Goal: Information Seeking & Learning: Learn about a topic

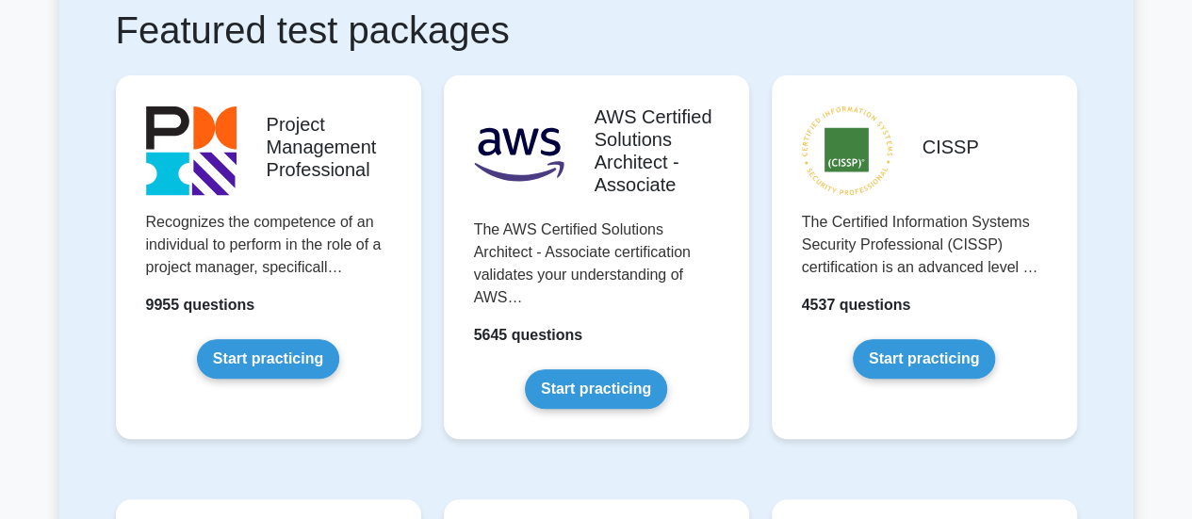
scroll to position [371, 0]
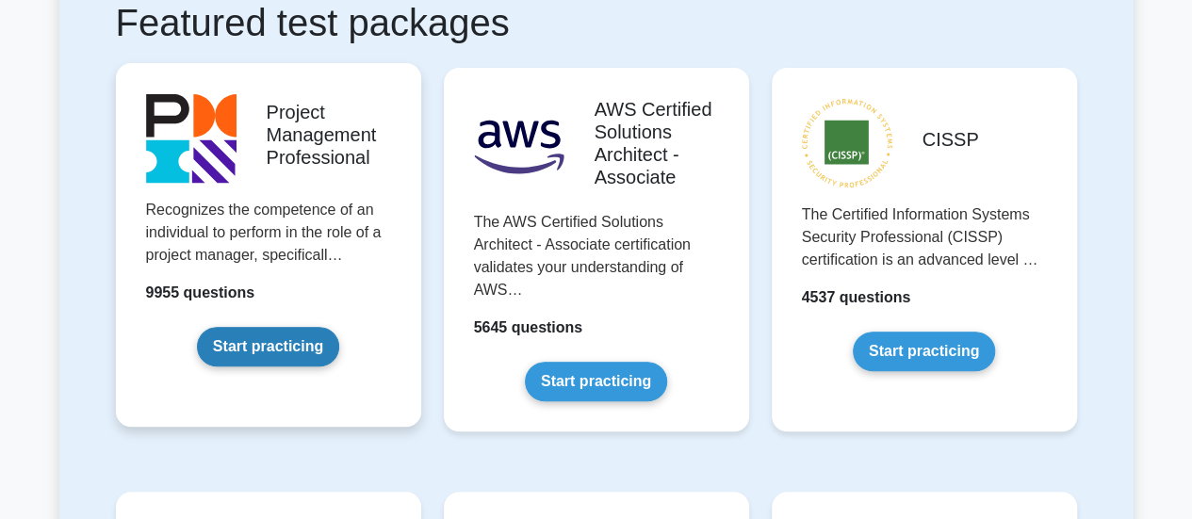
click at [334, 327] on link "Start practicing" at bounding box center [268, 347] width 142 height 40
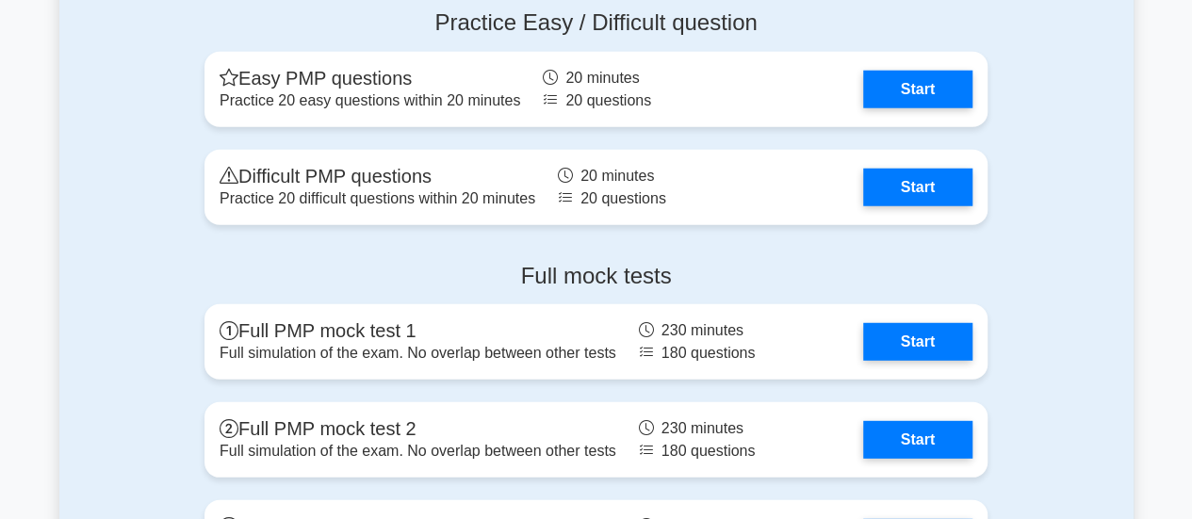
scroll to position [6027, 0]
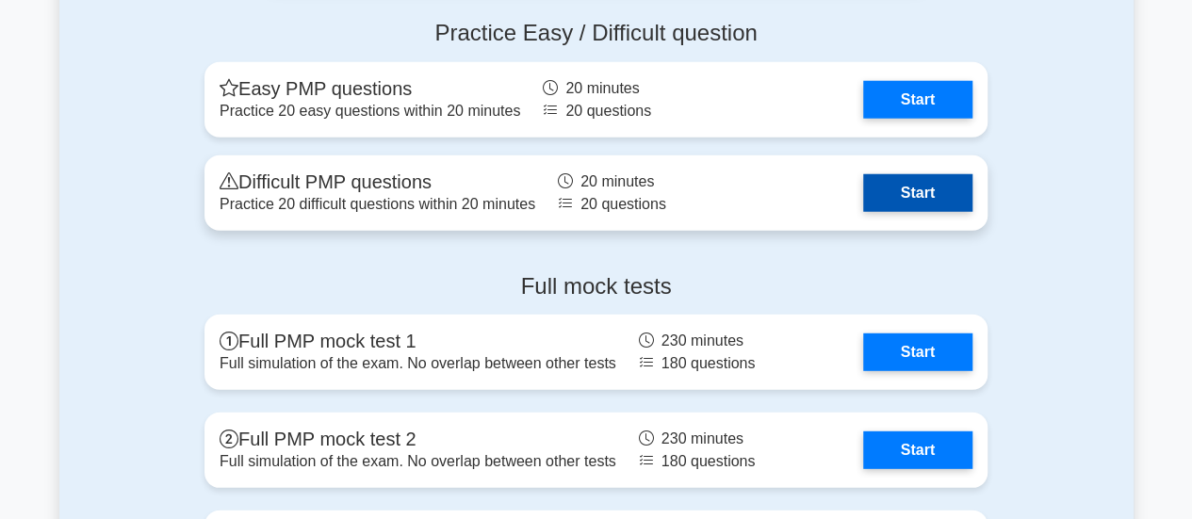
click at [929, 191] on link "Start" at bounding box center [917, 193] width 109 height 38
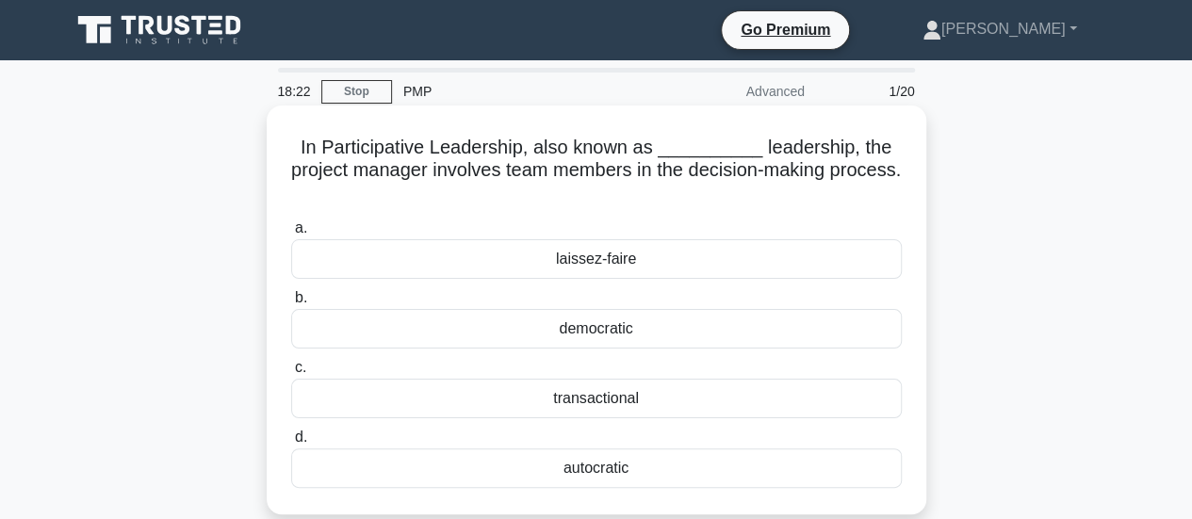
click at [603, 263] on div "laissez-faire" at bounding box center [596, 259] width 611 height 40
click at [291, 235] on input "a. laissez-faire" at bounding box center [291, 228] width 0 height 12
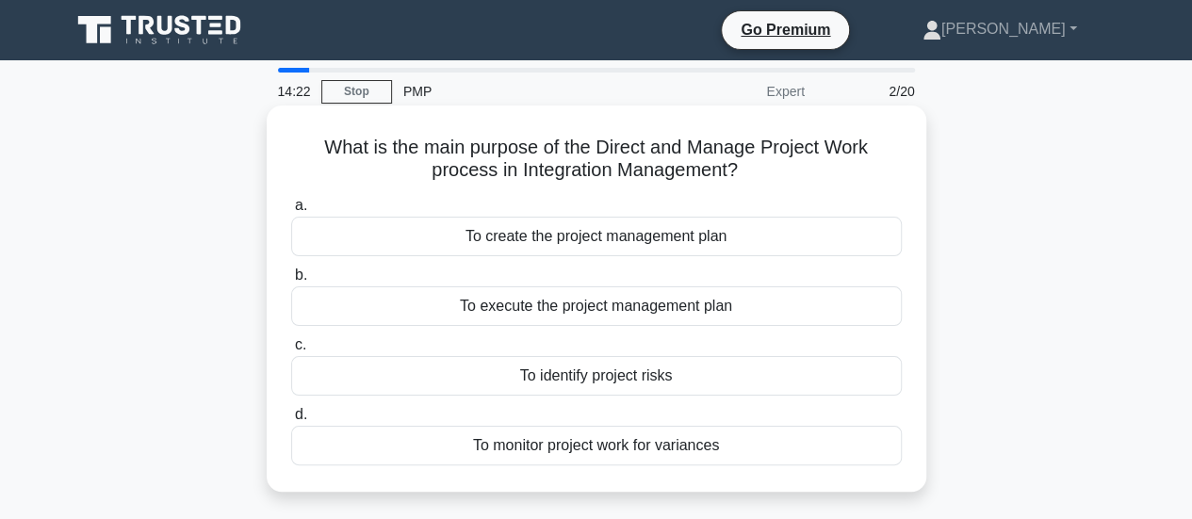
click at [667, 301] on div "To execute the project management plan" at bounding box center [596, 307] width 611 height 40
click at [291, 282] on input "b. To execute the project management plan" at bounding box center [291, 276] width 0 height 12
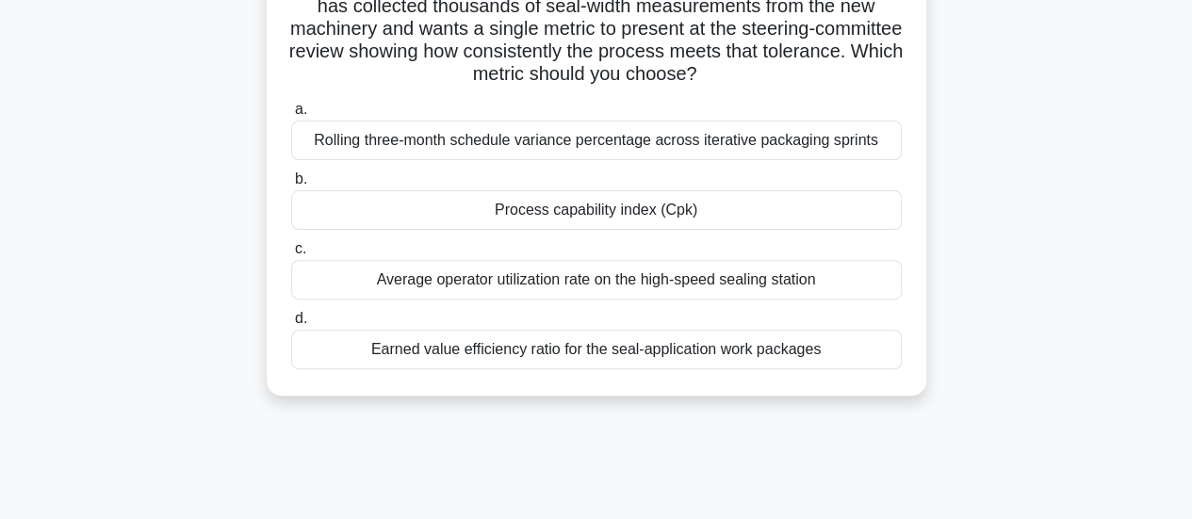
scroll to position [216, 0]
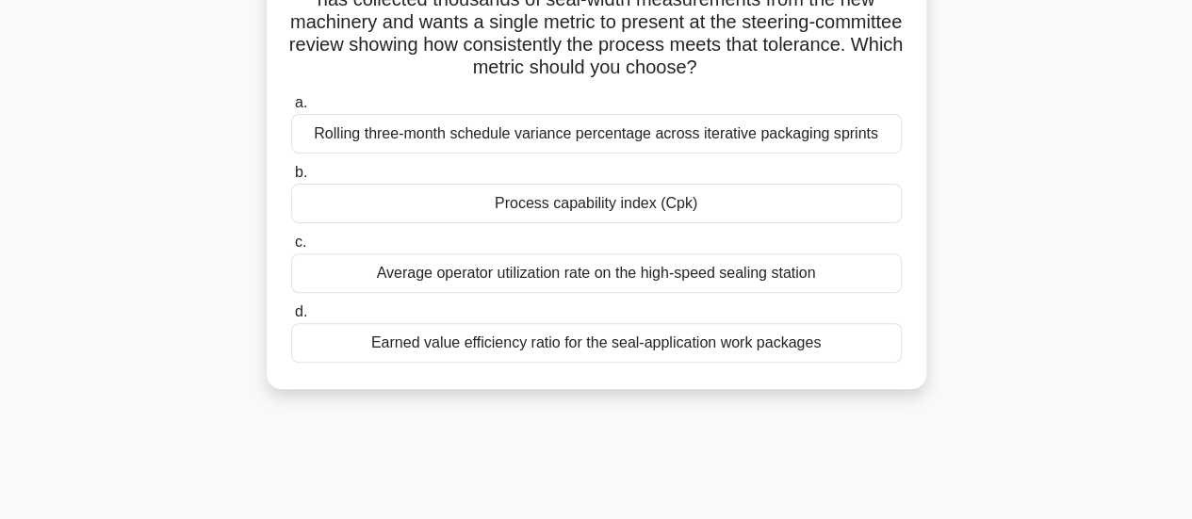
click at [813, 351] on div "Earned value efficiency ratio for the seal-application work packages" at bounding box center [596, 343] width 611 height 40
click at [291, 319] on input "d. Earned value efficiency ratio for the seal-application work packages" at bounding box center [291, 312] width 0 height 12
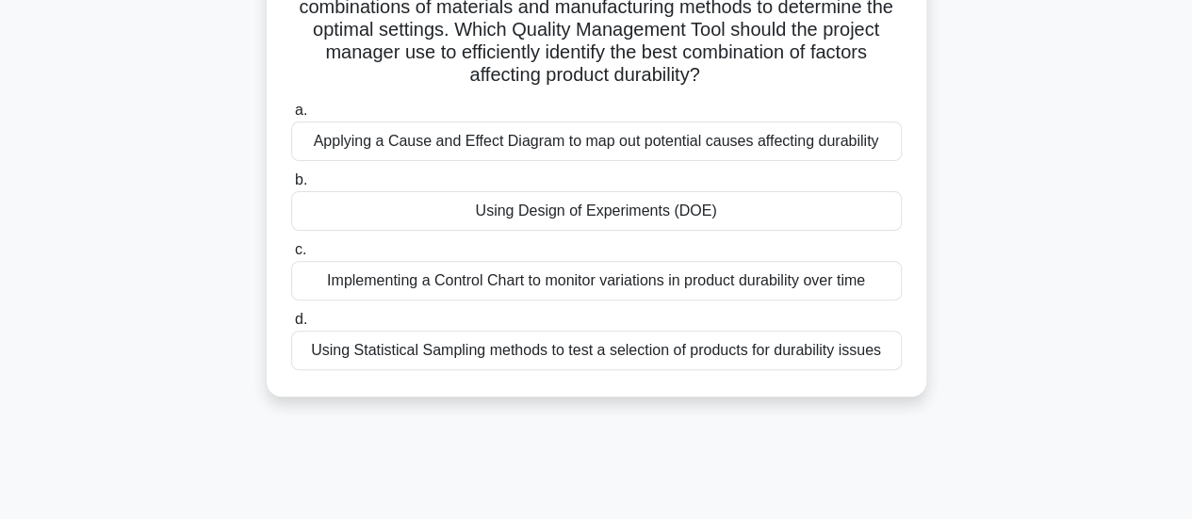
scroll to position [194, 0]
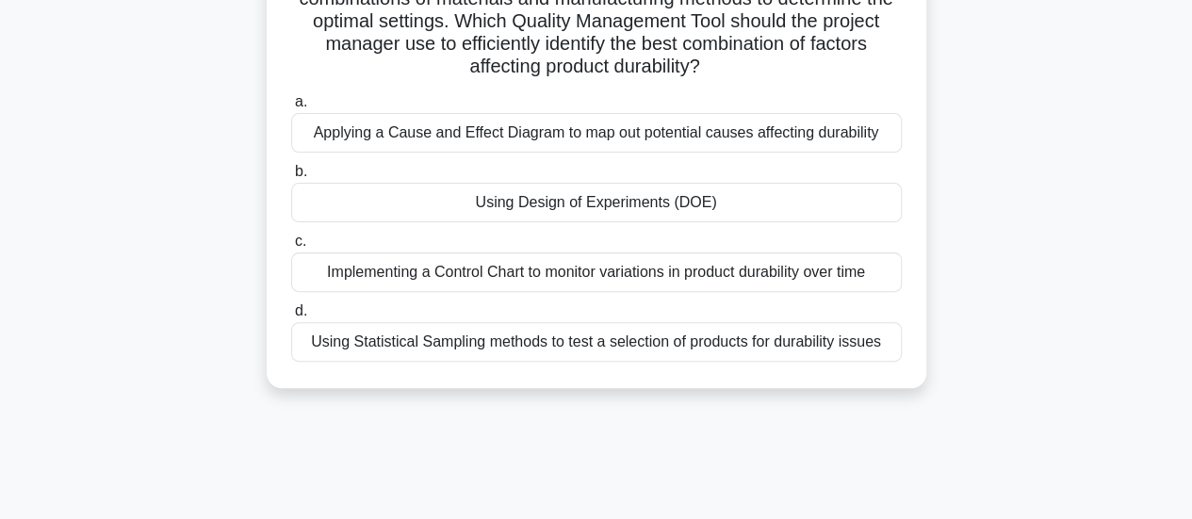
click at [735, 340] on div "Using Statistical Sampling methods to test a selection of products for durabili…" at bounding box center [596, 342] width 611 height 40
click at [291, 318] on input "d. Using Statistical Sampling methods to test a selection of products for durab…" at bounding box center [291, 311] width 0 height 12
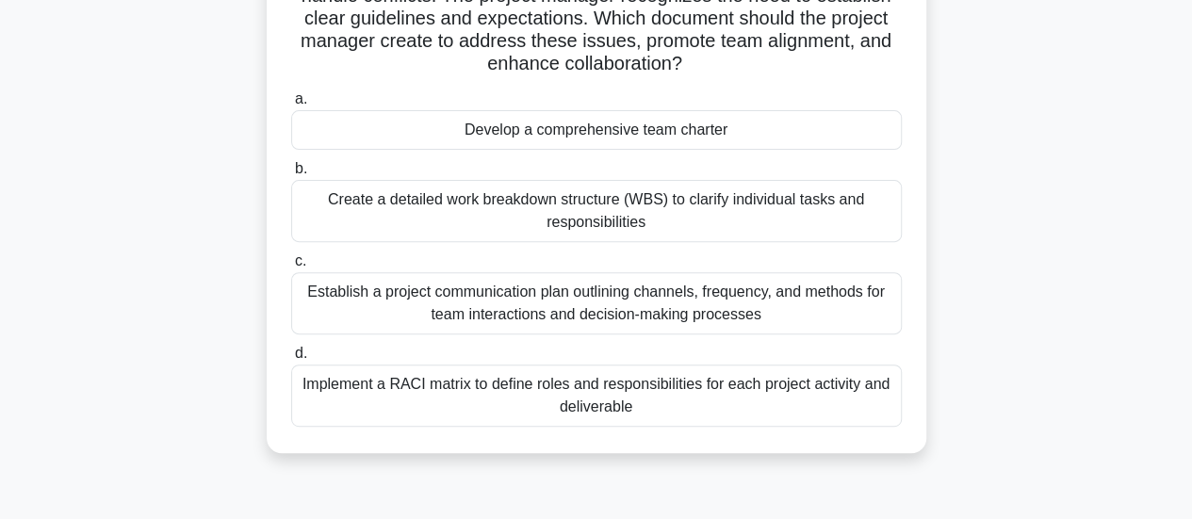
scroll to position [241, 0]
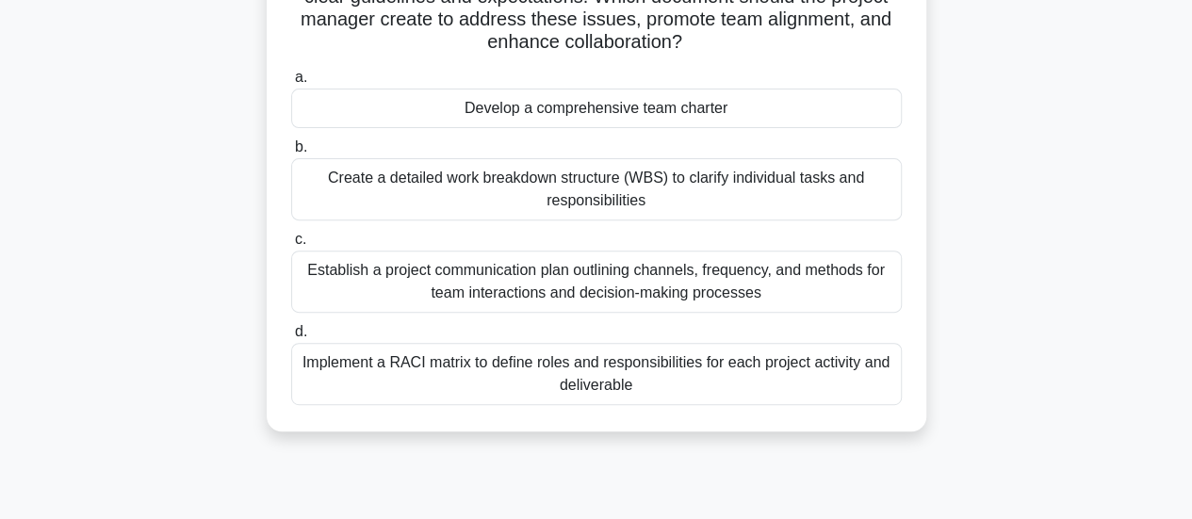
click at [652, 374] on div "Implement a RACI matrix to define roles and responsibilities for each project a…" at bounding box center [596, 374] width 611 height 62
click at [291, 338] on input "d. Implement a RACI matrix to define roles and responsibilities for each projec…" at bounding box center [291, 332] width 0 height 12
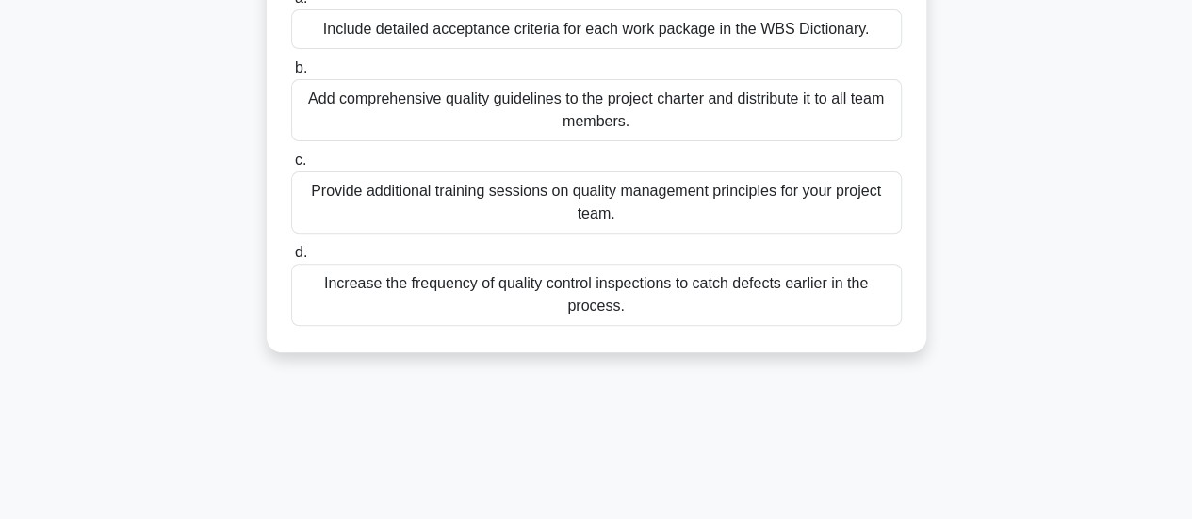
scroll to position [258, 0]
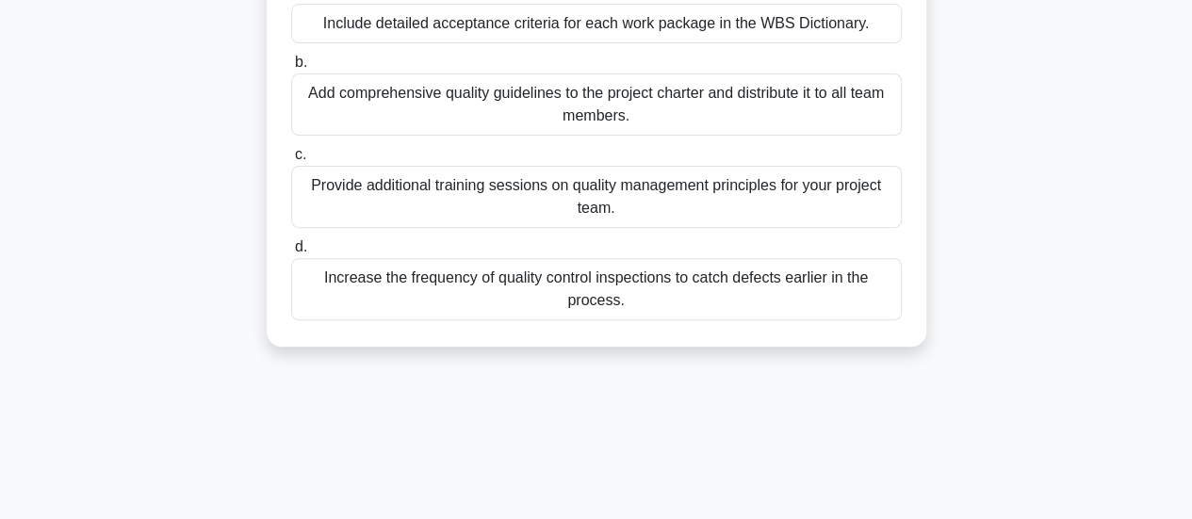
click at [574, 212] on div "Provide additional training sessions on quality management principles for your …" at bounding box center [596, 197] width 611 height 62
click at [291, 161] on input "c. Provide additional training sessions on quality management principles for yo…" at bounding box center [291, 155] width 0 height 12
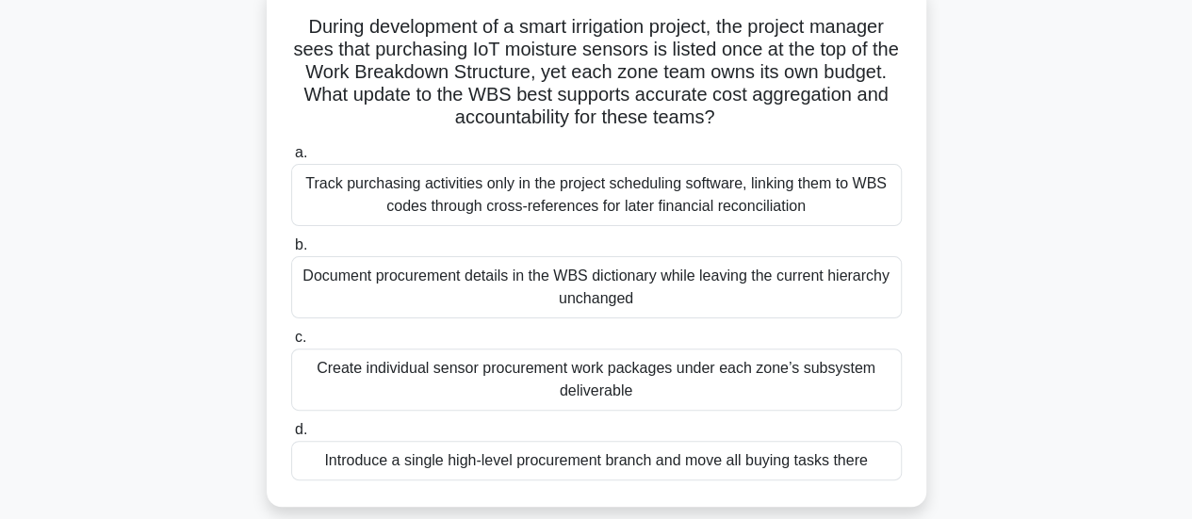
scroll to position [121, 0]
click at [526, 186] on div "Track purchasing activities only in the project scheduling software, linking th…" at bounding box center [596, 195] width 611 height 62
click at [291, 159] on input "a. Track purchasing activities only in the project scheduling software, linking…" at bounding box center [291, 153] width 0 height 12
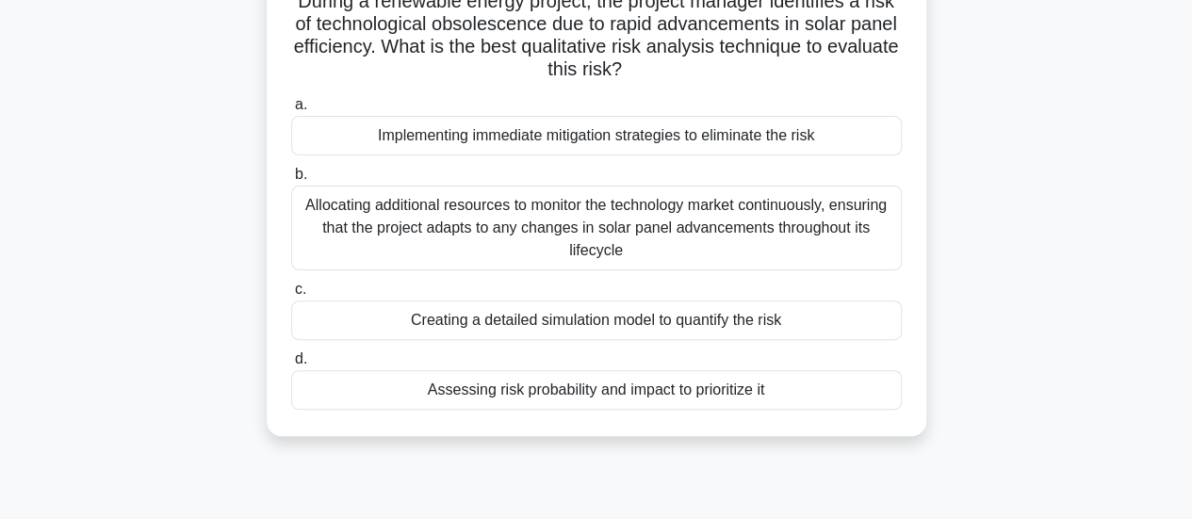
scroll to position [168, 0]
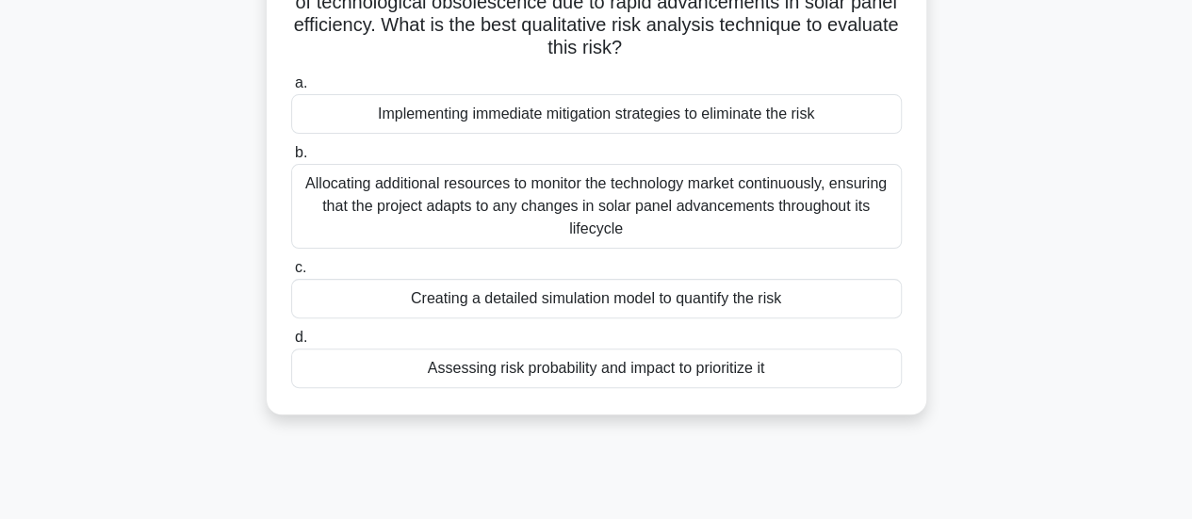
click at [739, 370] on div "Assessing risk probability and impact to prioritize it" at bounding box center [596, 369] width 611 height 40
click at [291, 344] on input "d. Assessing risk probability and impact to prioritize it" at bounding box center [291, 338] width 0 height 12
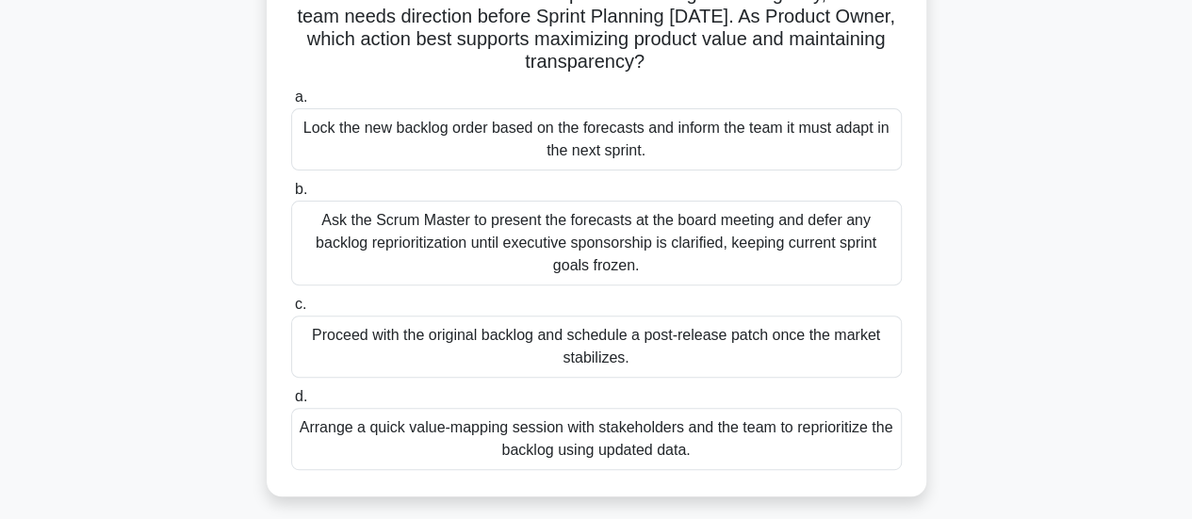
scroll to position [225, 0]
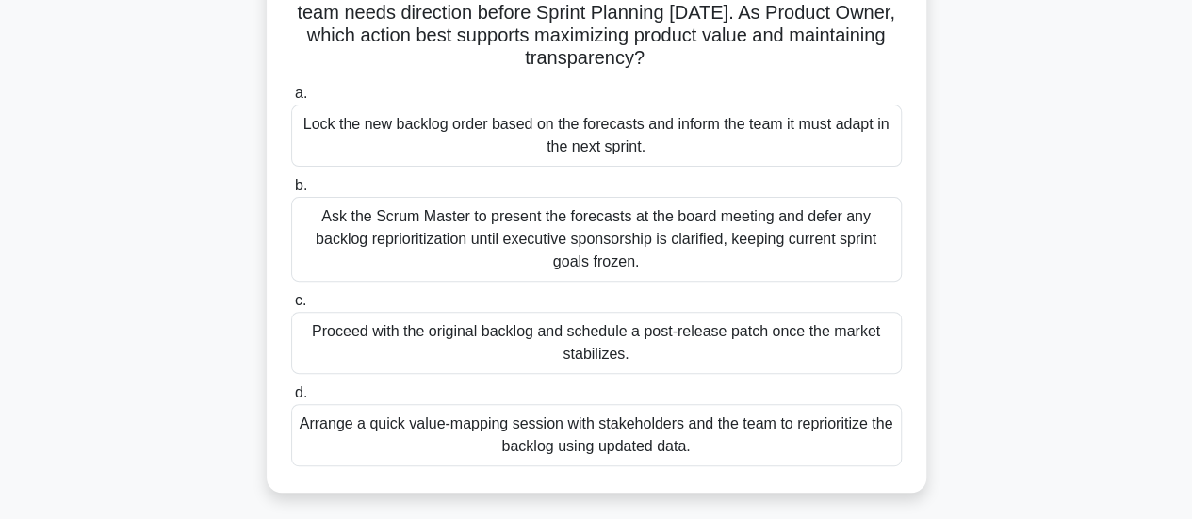
click at [619, 333] on div "Proceed with the original backlog and schedule a post-release patch once the ma…" at bounding box center [596, 343] width 611 height 62
click at [291, 307] on input "c. Proceed with the original backlog and schedule a post-release patch once the…" at bounding box center [291, 301] width 0 height 12
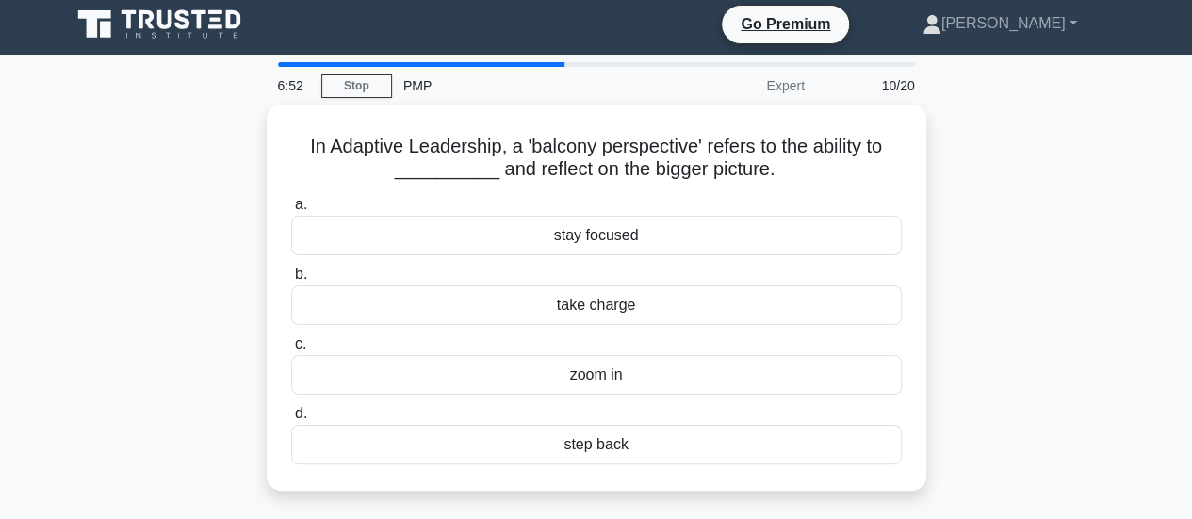
scroll to position [0, 0]
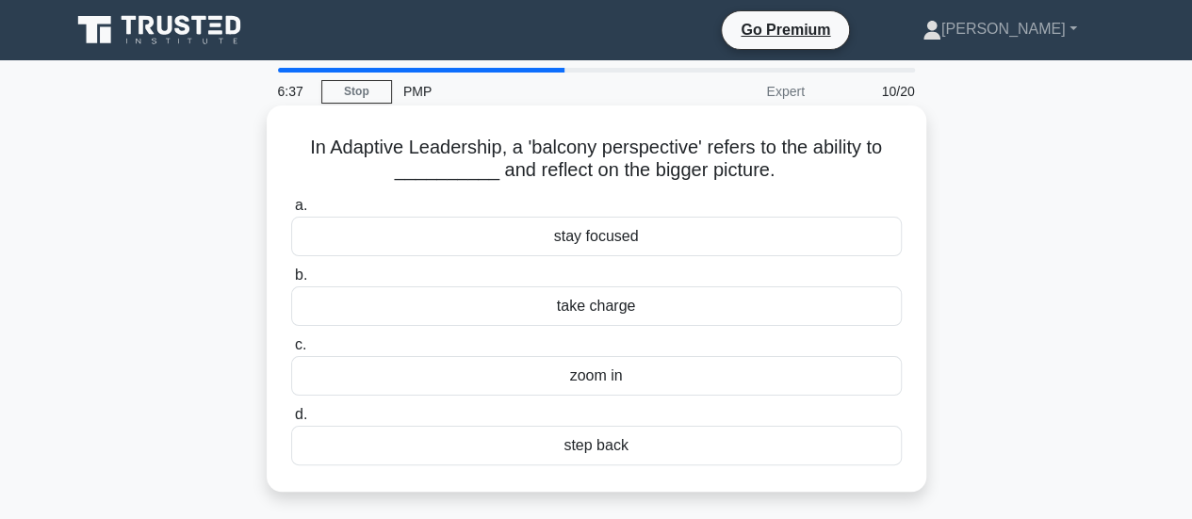
click at [652, 234] on div "stay focused" at bounding box center [596, 237] width 611 height 40
click at [291, 212] on input "a. stay focused" at bounding box center [291, 206] width 0 height 12
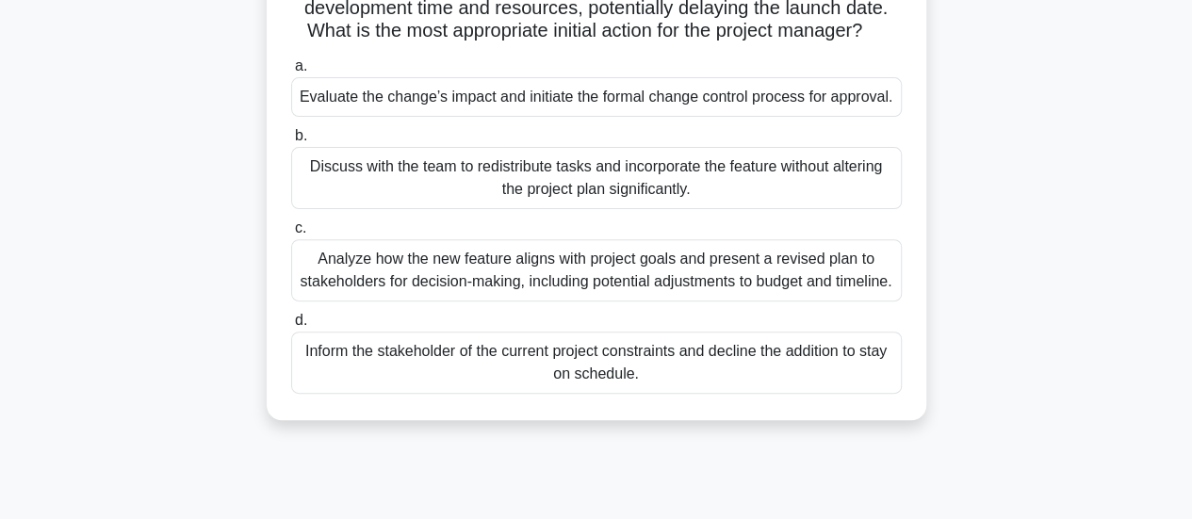
scroll to position [221, 0]
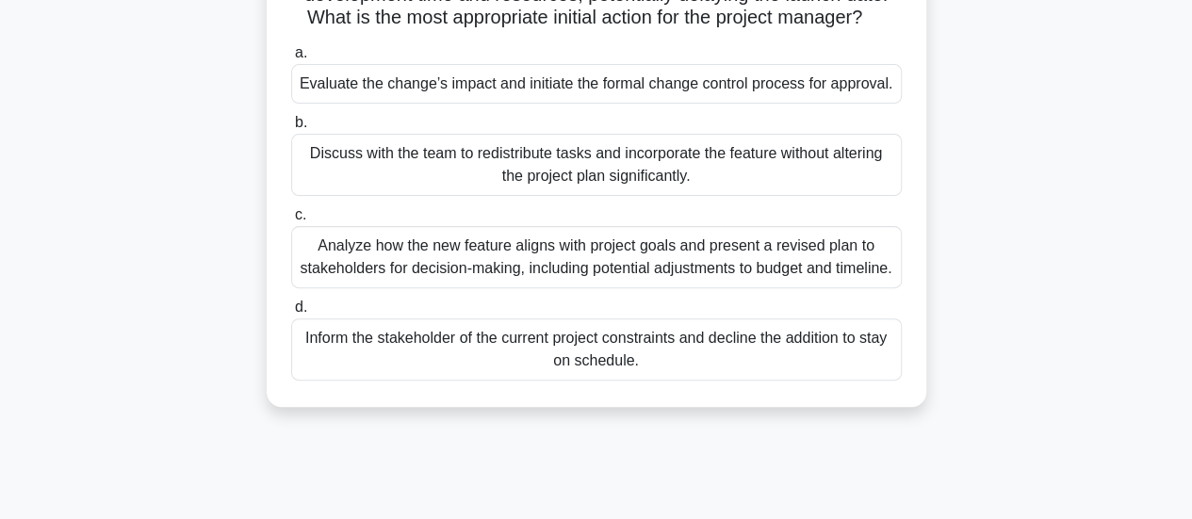
click at [526, 104] on div "Evaluate the change’s impact and initiate the formal change control process for…" at bounding box center [596, 84] width 611 height 40
click at [291, 59] on input "a. Evaluate the change’s impact and initiate the formal change control process …" at bounding box center [291, 53] width 0 height 12
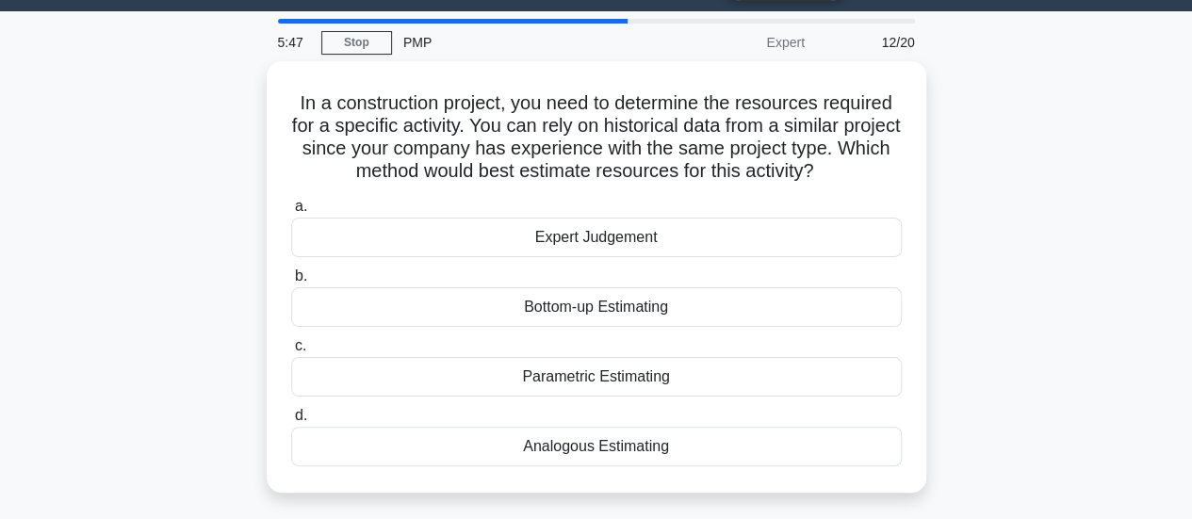
scroll to position [64, 0]
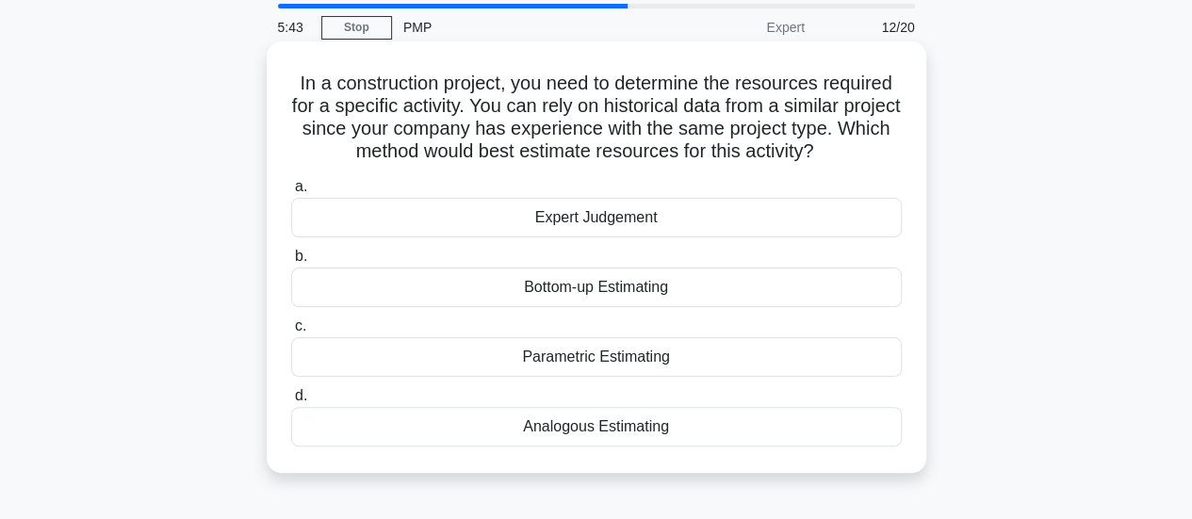
click at [652, 428] on div "Analogous Estimating" at bounding box center [596, 427] width 611 height 40
click at [291, 403] on input "d. Analogous Estimating" at bounding box center [291, 396] width 0 height 12
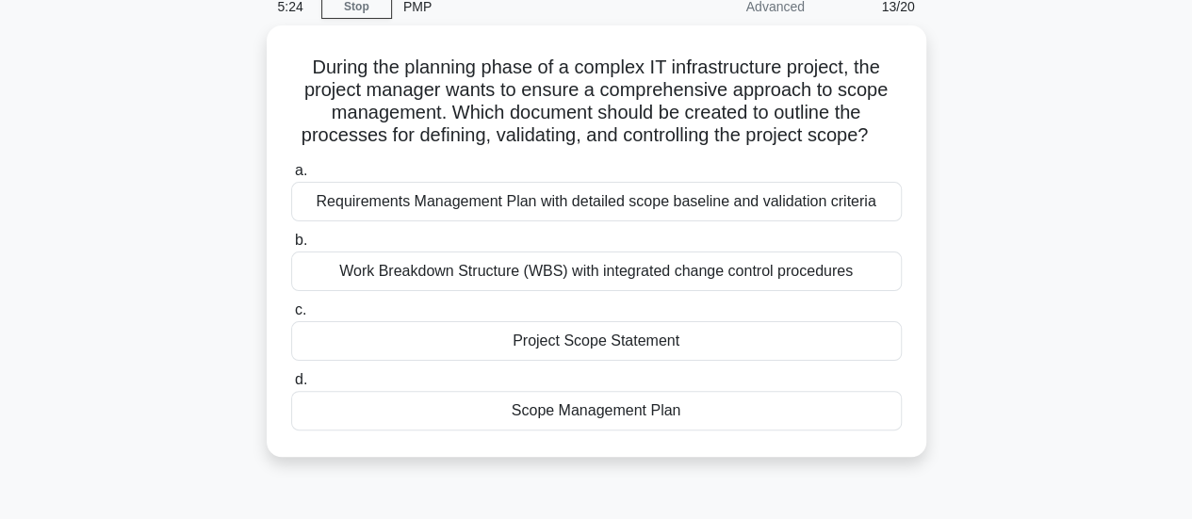
scroll to position [86, 0]
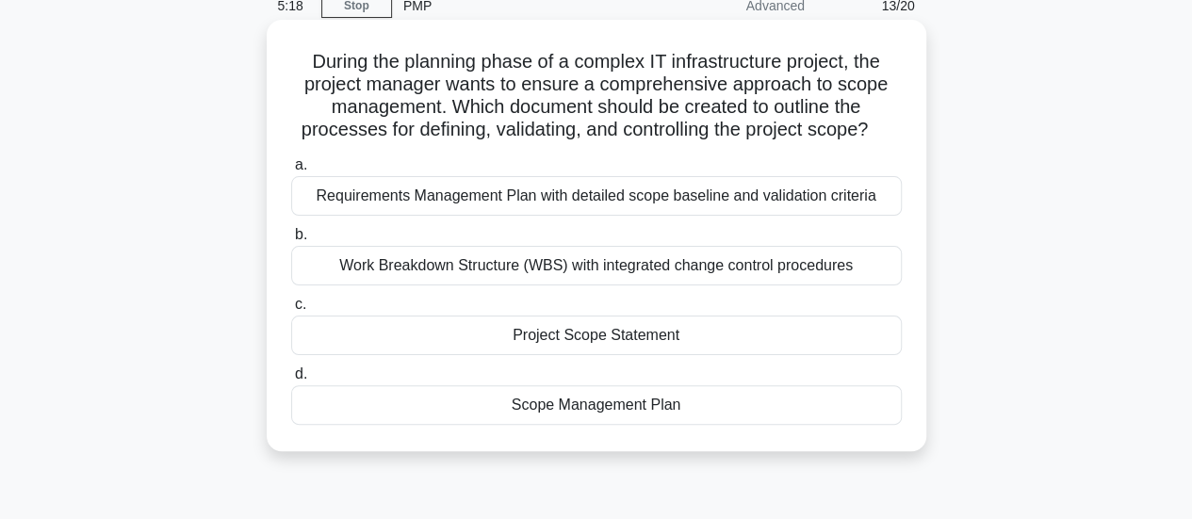
click at [647, 265] on div "Work Breakdown Structure (WBS) with integrated change control procedures" at bounding box center [596, 266] width 611 height 40
click at [291, 241] on input "b. Work Breakdown Structure (WBS) with integrated change control procedures" at bounding box center [291, 235] width 0 height 12
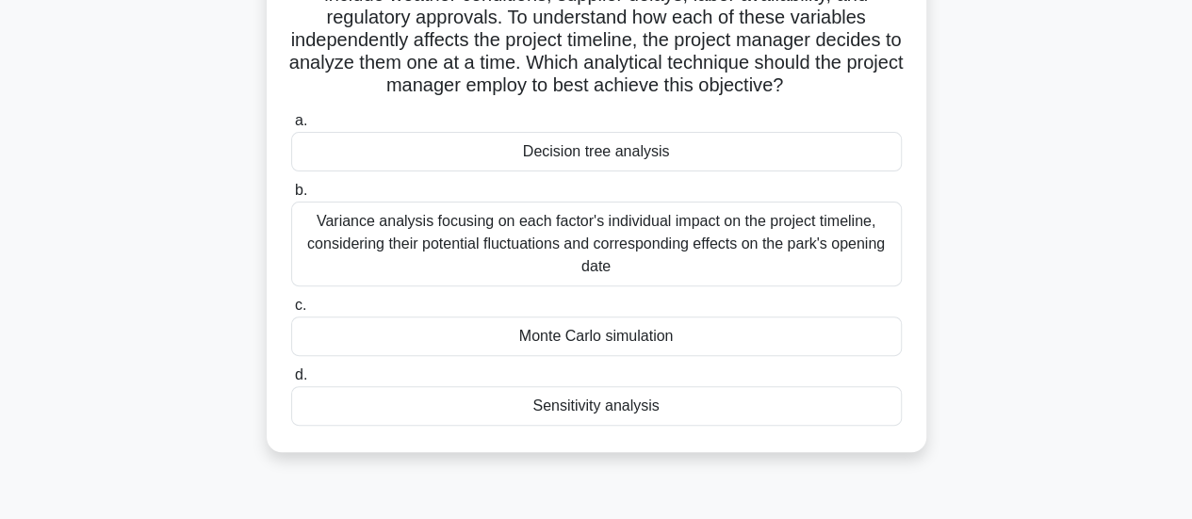
scroll to position [210, 0]
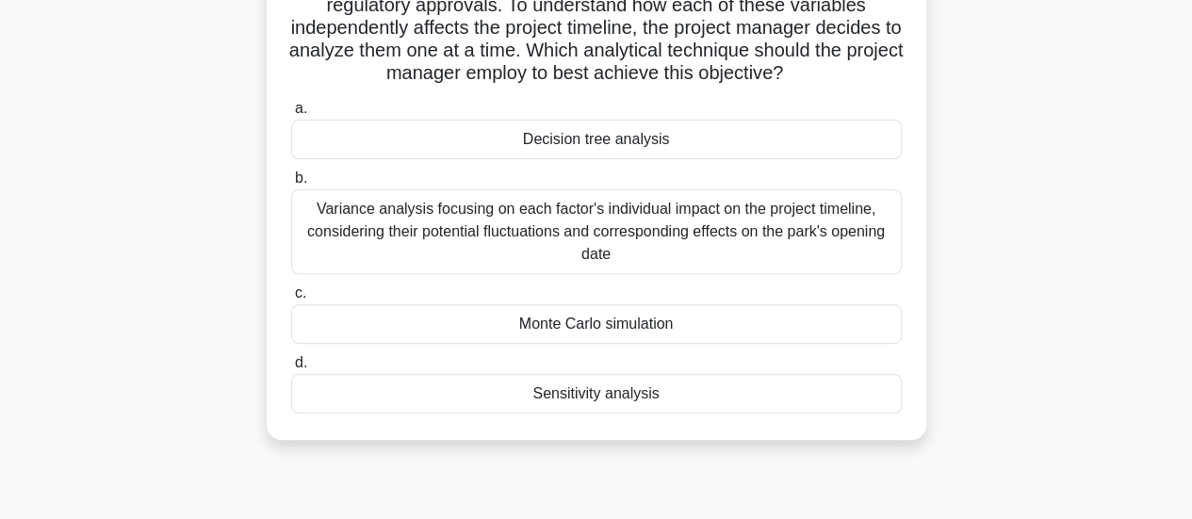
click at [686, 320] on div "Monte Carlo simulation" at bounding box center [596, 324] width 611 height 40
click at [291, 300] on input "c. Monte Carlo simulation" at bounding box center [291, 294] width 0 height 12
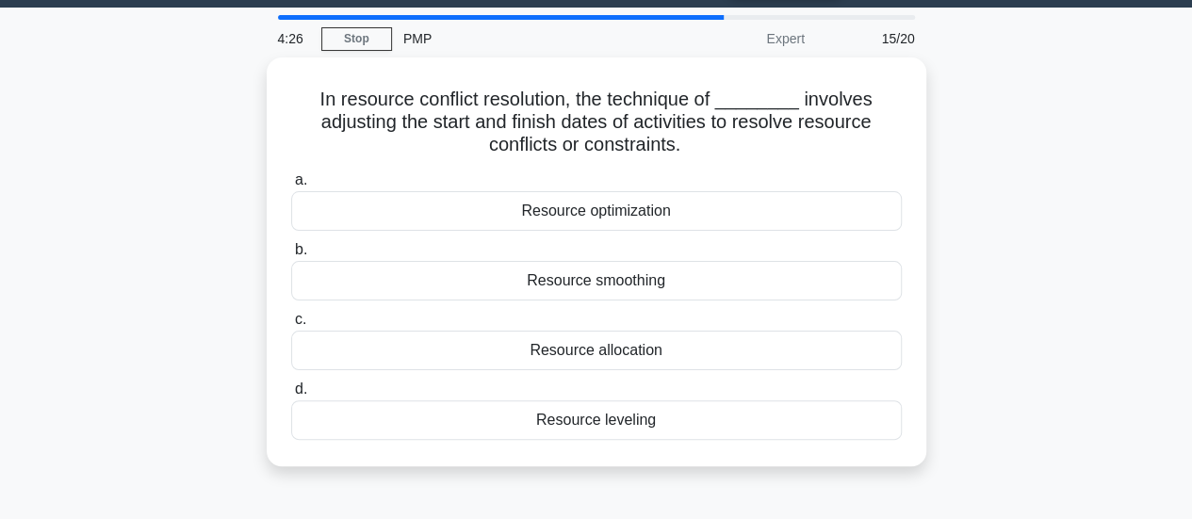
scroll to position [59, 0]
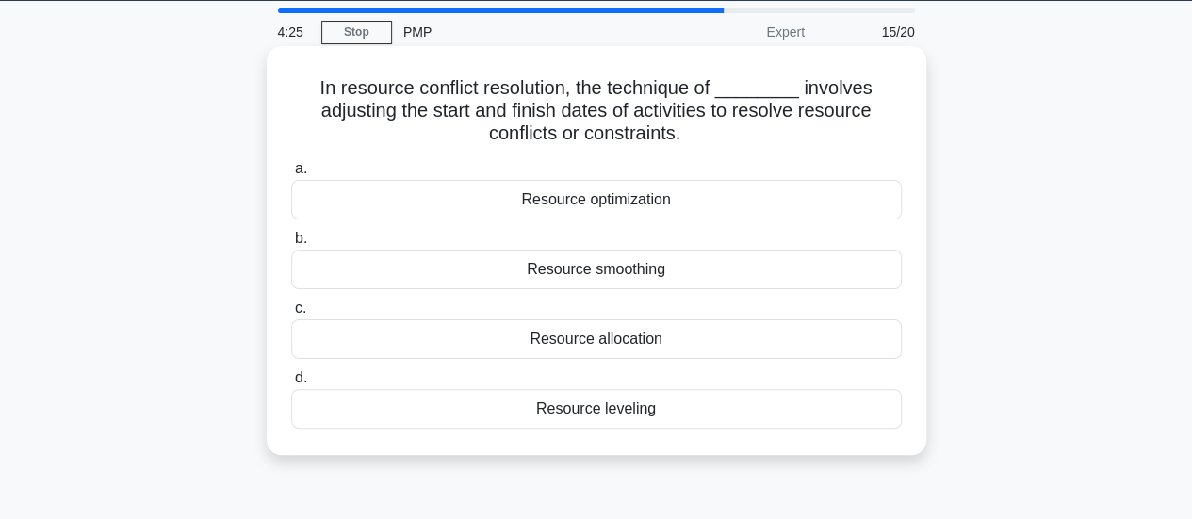
click at [685, 210] on div "Resource optimization" at bounding box center [596, 200] width 611 height 40
click at [291, 175] on input "a. Resource optimization" at bounding box center [291, 169] width 0 height 12
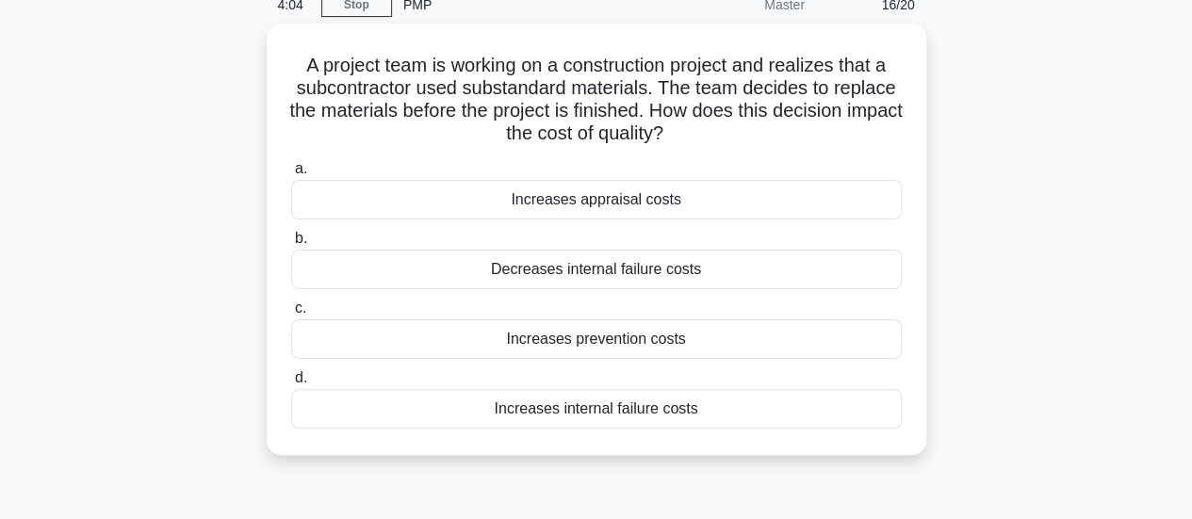
scroll to position [91, 0]
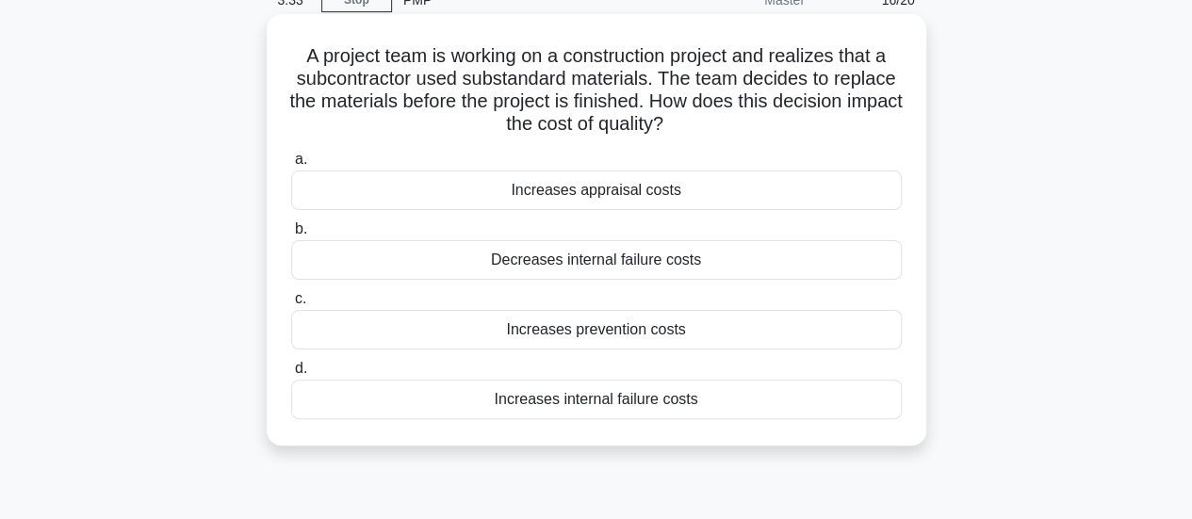
click at [673, 261] on div "Decreases internal failure costs" at bounding box center [596, 260] width 611 height 40
click at [291, 236] on input "b. Decreases internal failure costs" at bounding box center [291, 229] width 0 height 12
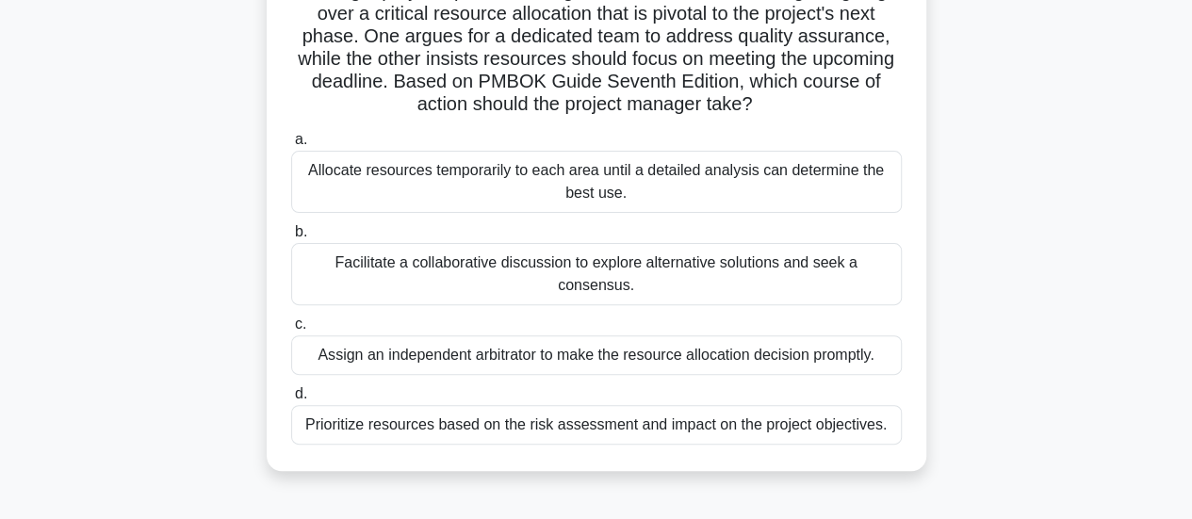
scroll to position [164, 0]
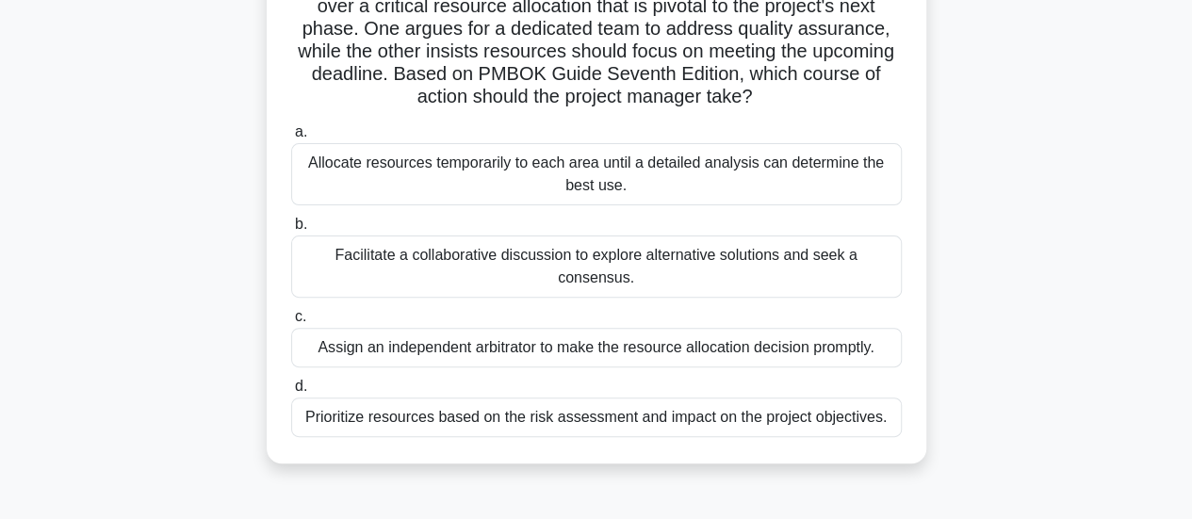
click at [637, 256] on div "Facilitate a collaborative discussion to explore alternative solutions and seek…" at bounding box center [596, 267] width 611 height 62
click at [291, 231] on input "b. Facilitate a collaborative discussion to explore alternative solutions and s…" at bounding box center [291, 225] width 0 height 12
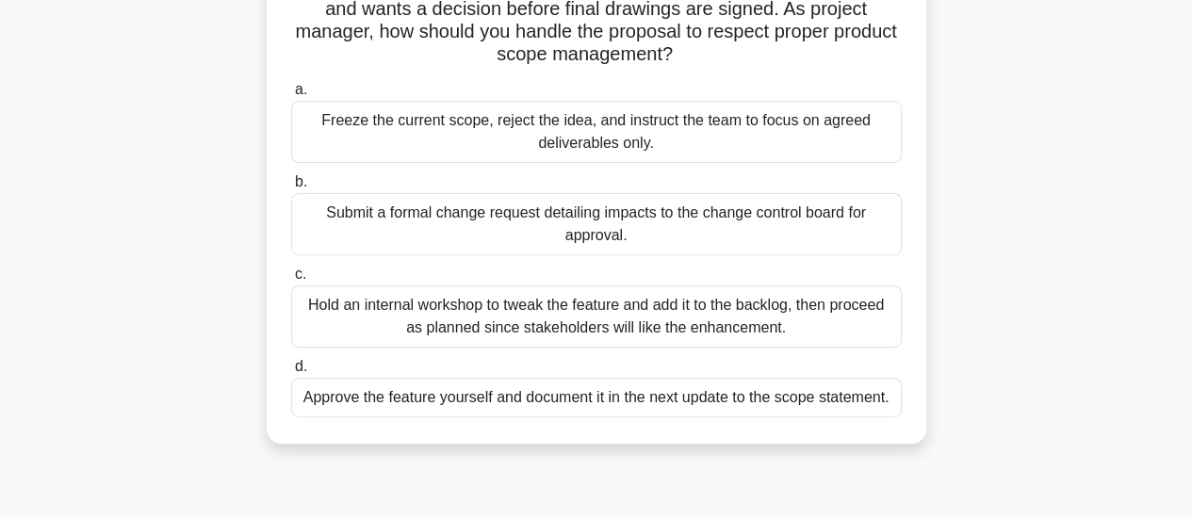
scroll to position [250, 0]
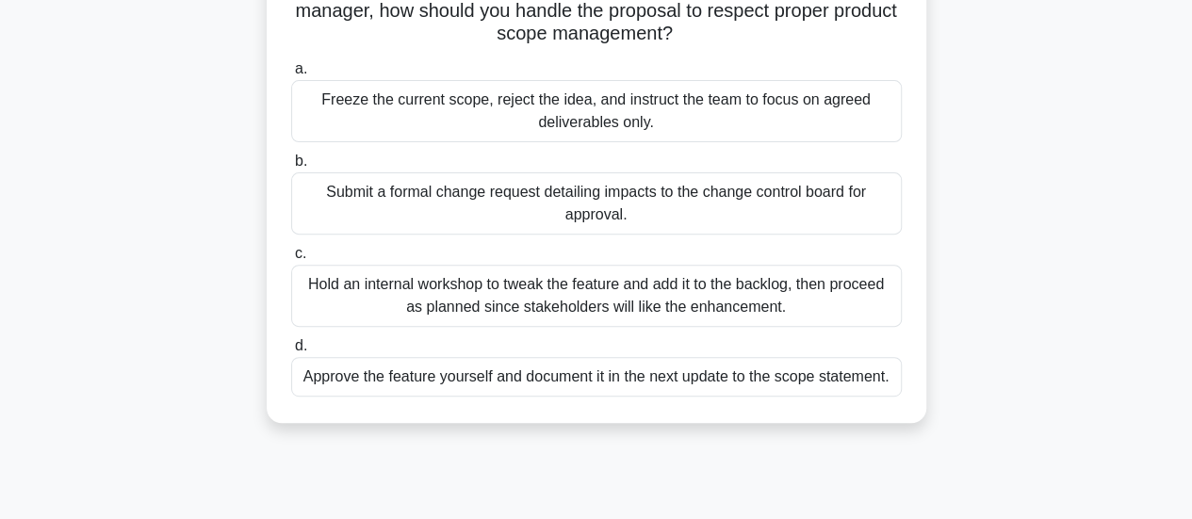
click at [705, 204] on div "Submit a formal change request detailing impacts to the change control board fo…" at bounding box center [596, 204] width 611 height 62
click at [291, 168] on input "b. Submit a formal change request detailing impacts to the change control board…" at bounding box center [291, 162] width 0 height 12
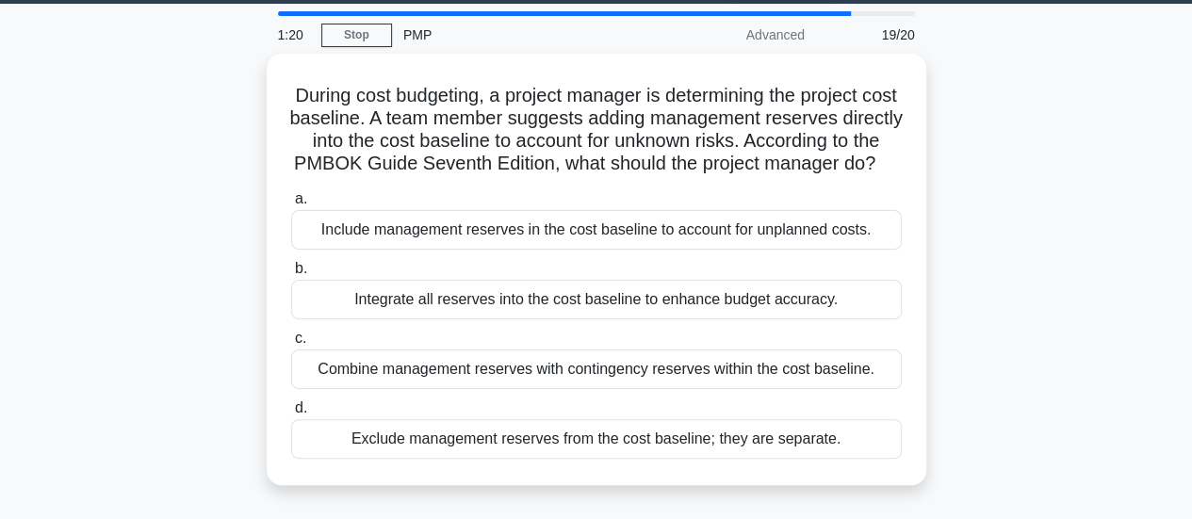
scroll to position [73, 0]
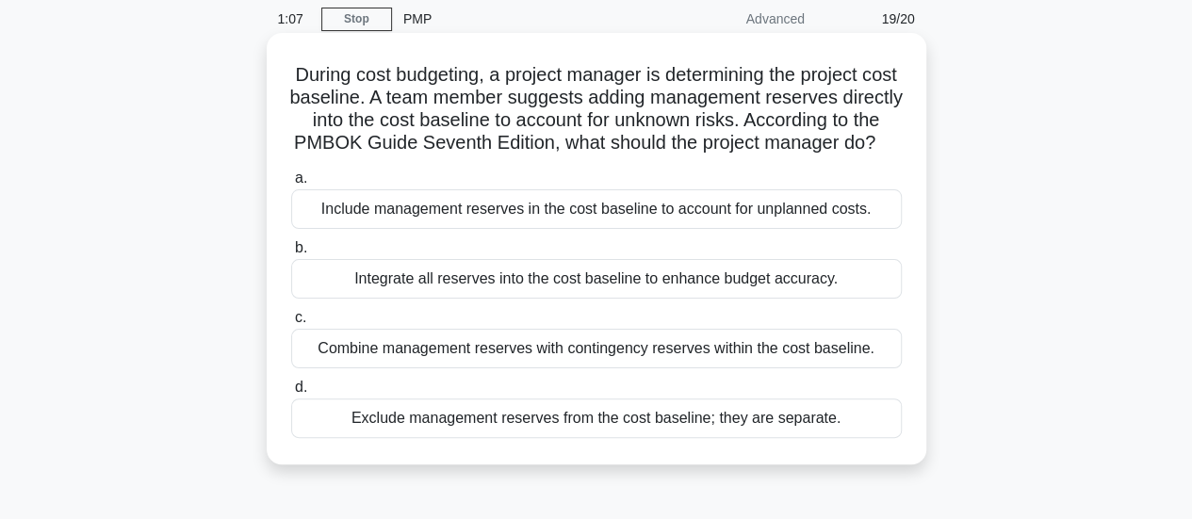
click at [709, 367] on div "Combine management reserves with contingency reserves within the cost baseline." at bounding box center [596, 349] width 611 height 40
click at [291, 324] on input "c. Combine management reserves with contingency reserves within the cost baseli…" at bounding box center [291, 318] width 0 height 12
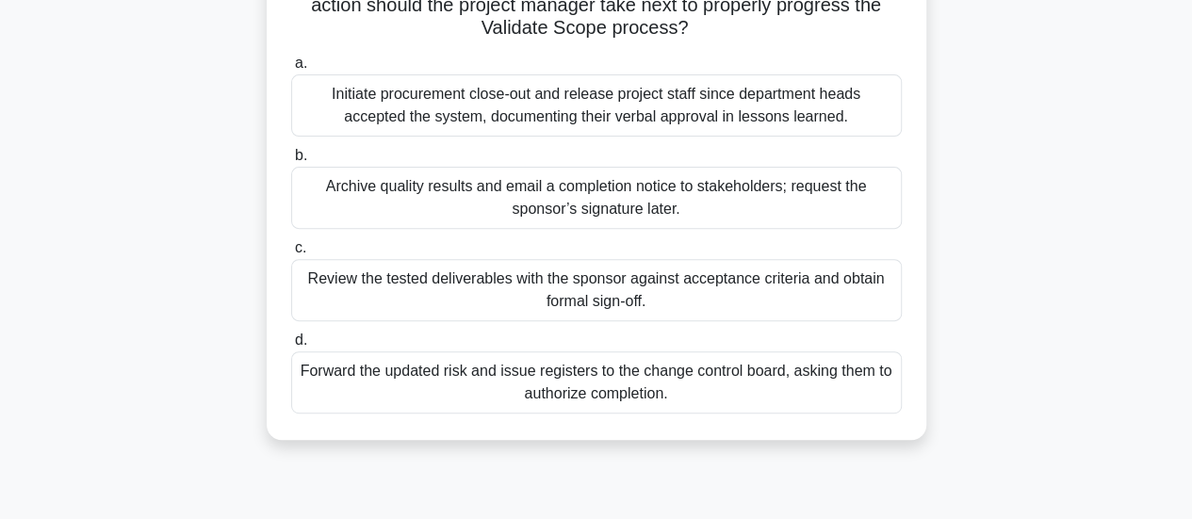
scroll to position [262, 0]
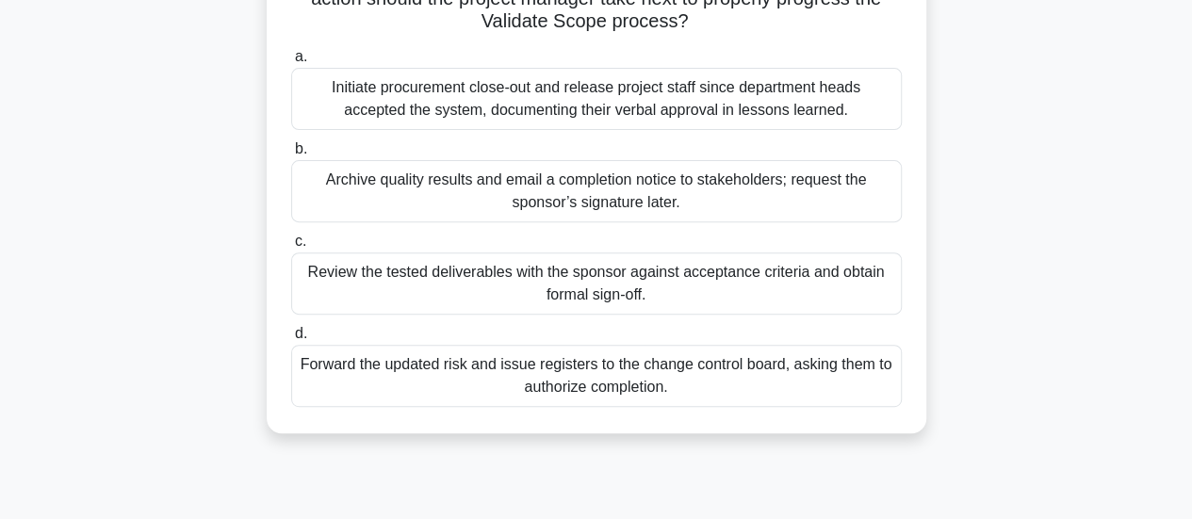
click at [646, 300] on div "Review the tested deliverables with the sponsor against acceptance criteria and…" at bounding box center [596, 284] width 611 height 62
click at [291, 248] on input "c. Review the tested deliverables with the sponsor against acceptance criteria …" at bounding box center [291, 242] width 0 height 12
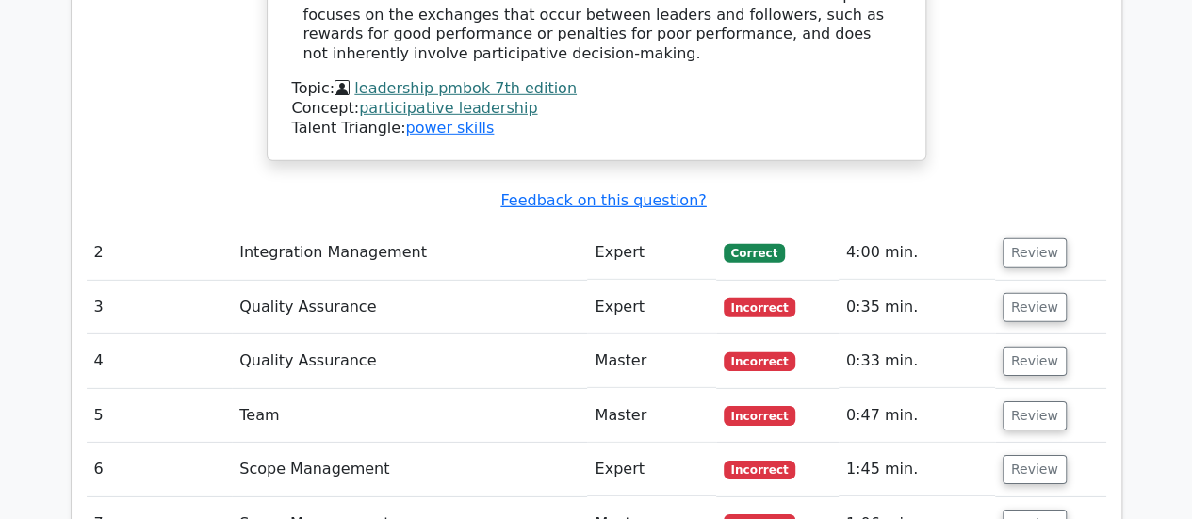
scroll to position [2768, 0]
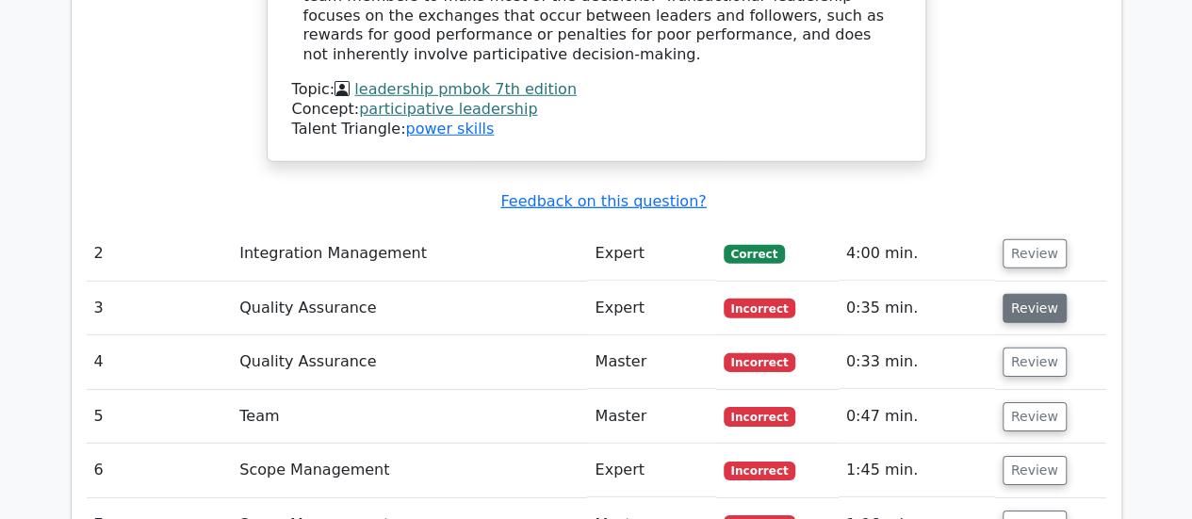
click at [1033, 294] on button "Review" at bounding box center [1035, 308] width 64 height 29
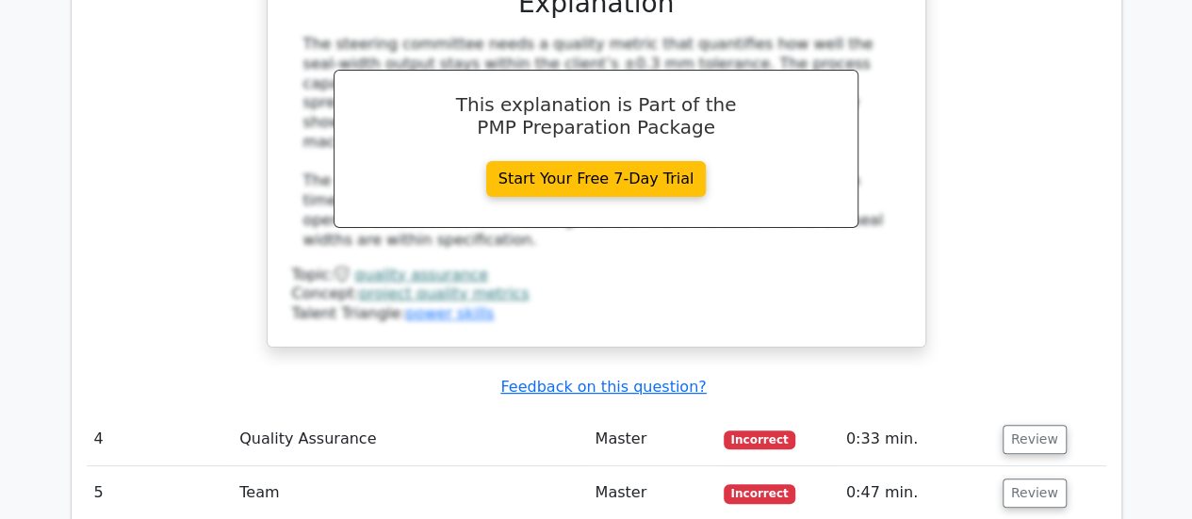
scroll to position [3629, 0]
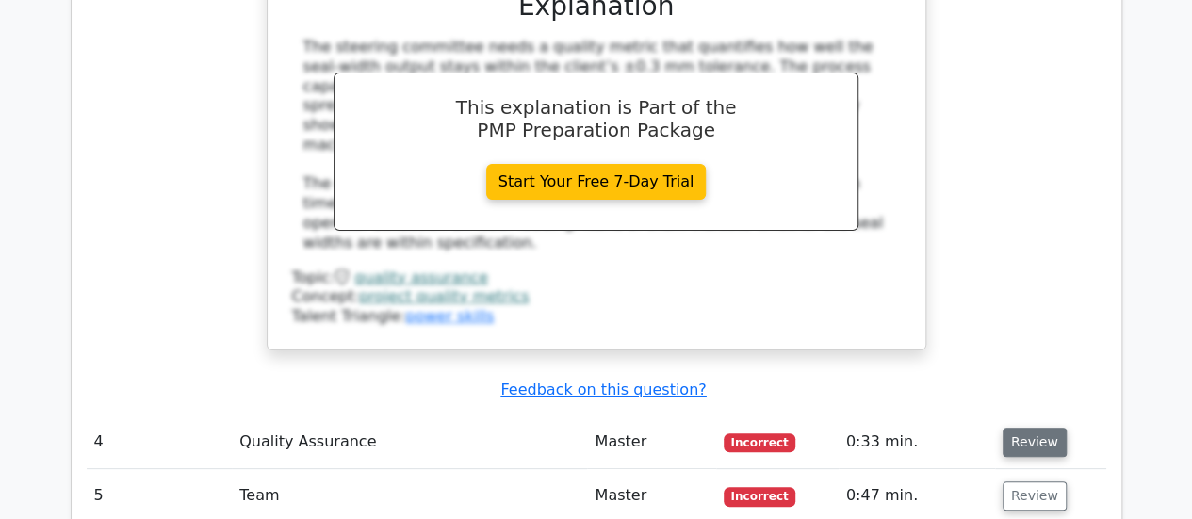
click at [1039, 428] on button "Review" at bounding box center [1035, 442] width 64 height 29
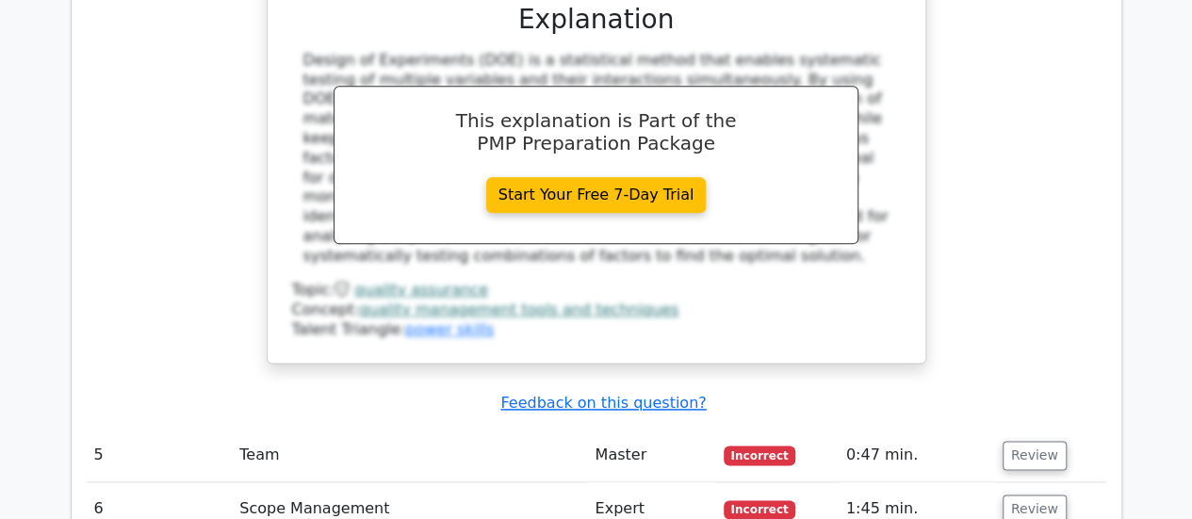
scroll to position [4650, 0]
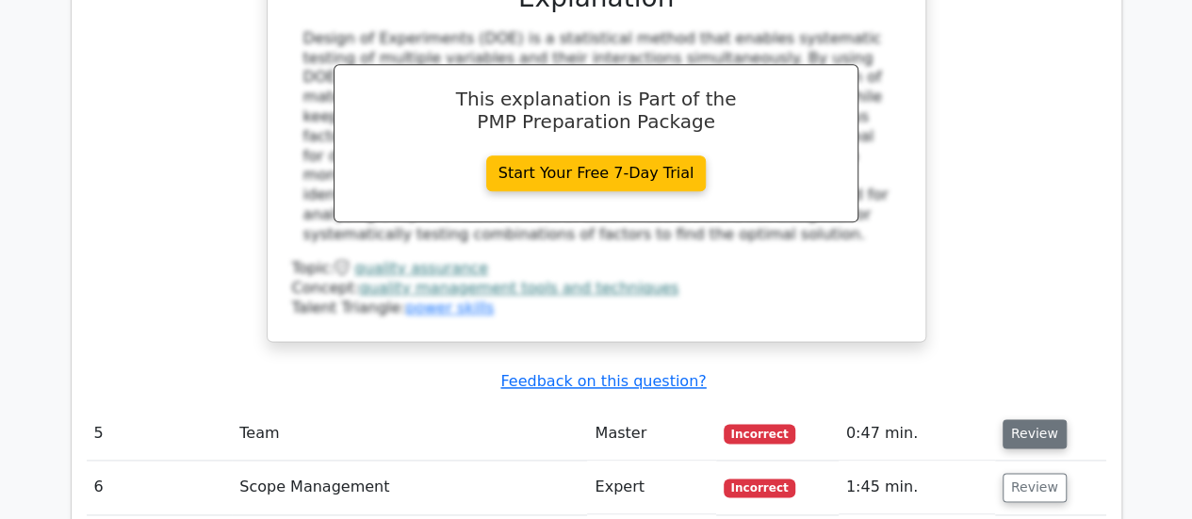
click at [1035, 419] on button "Review" at bounding box center [1035, 433] width 64 height 29
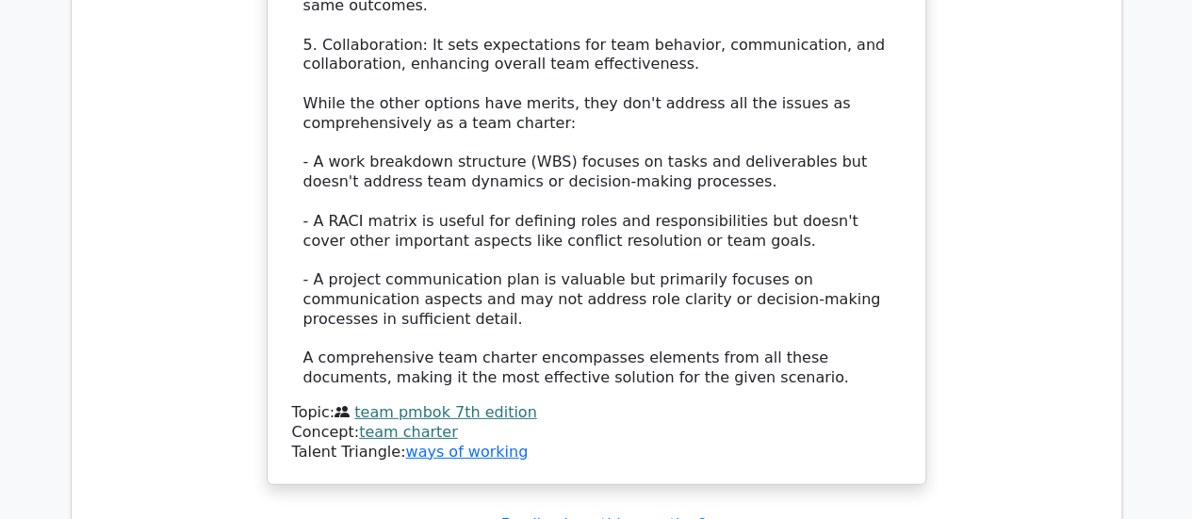
scroll to position [6186, 0]
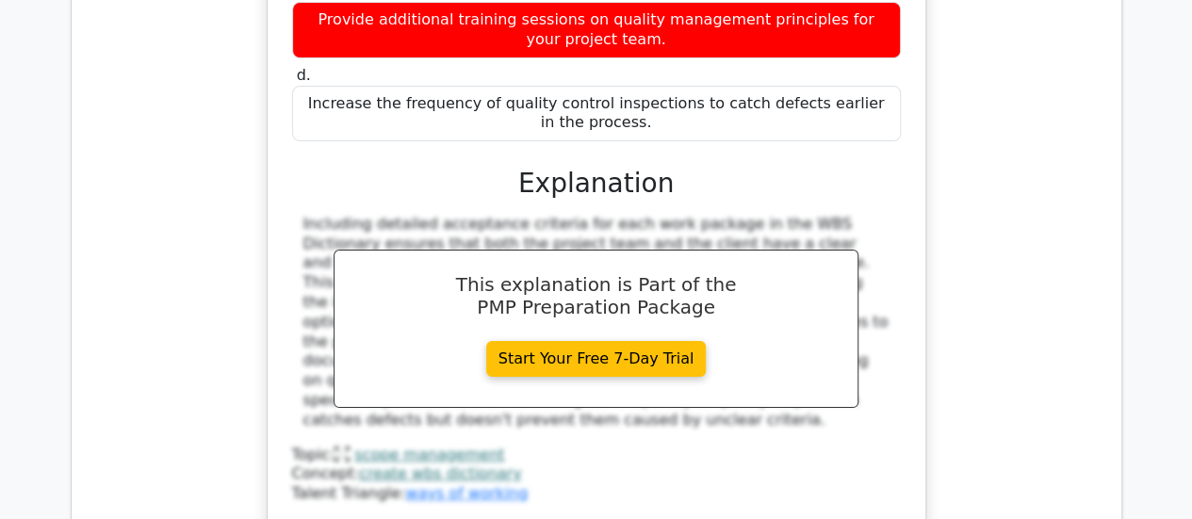
scroll to position [7215, 0]
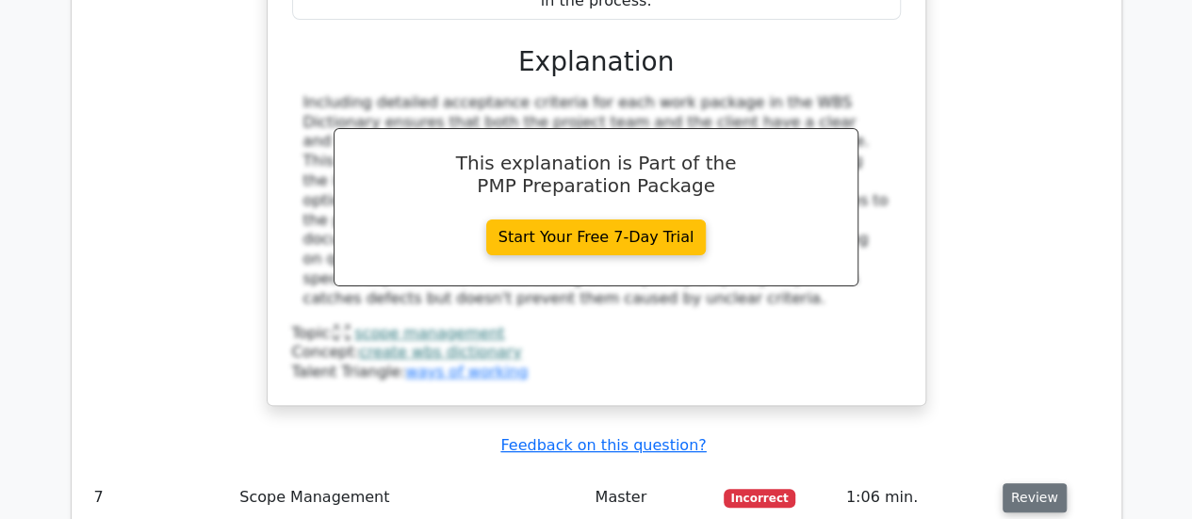
click at [1029, 484] on button "Review" at bounding box center [1035, 498] width 64 height 29
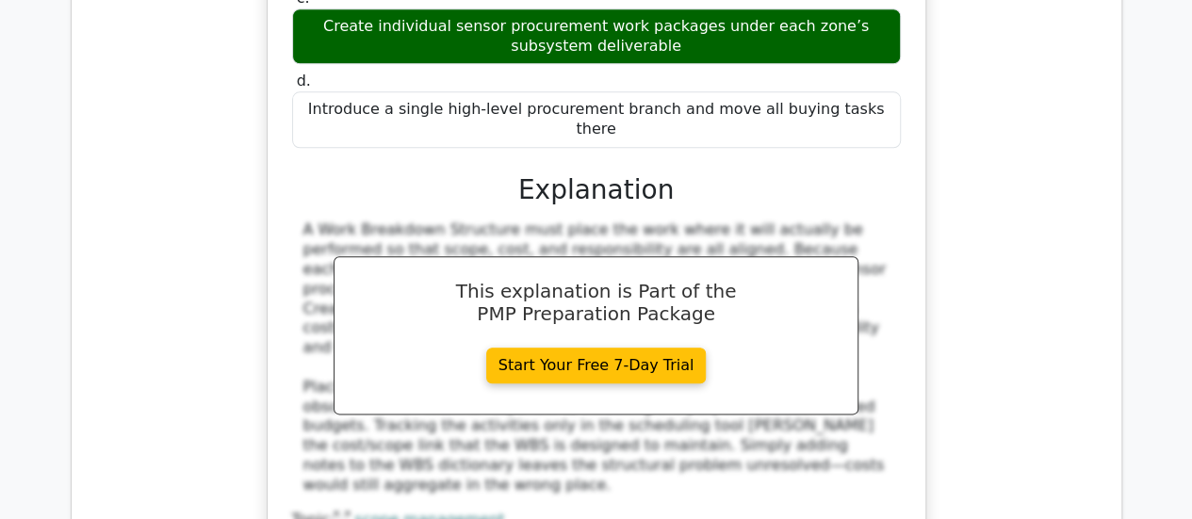
scroll to position [8165, 0]
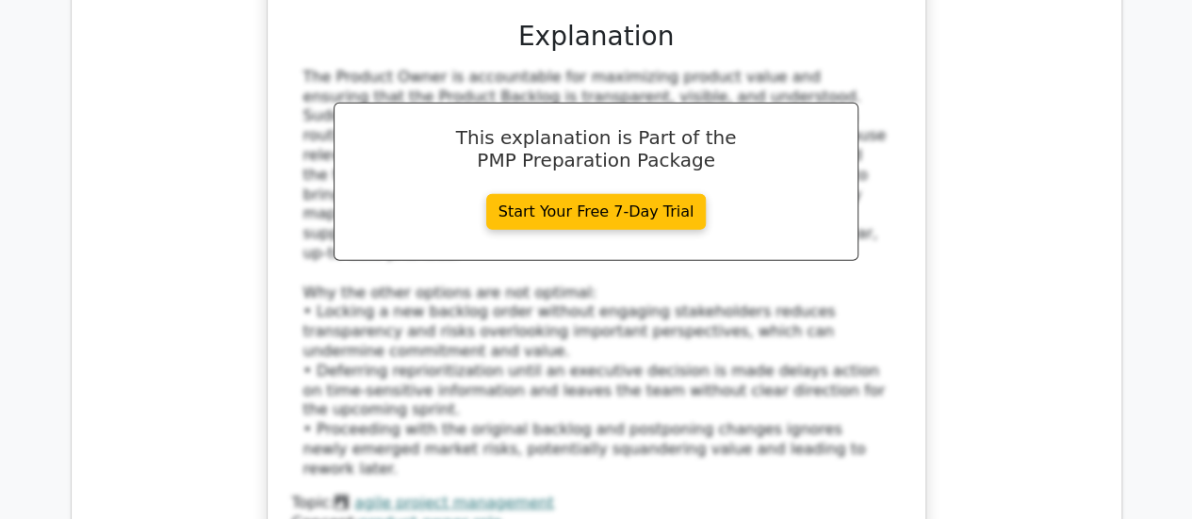
scroll to position [9434, 0]
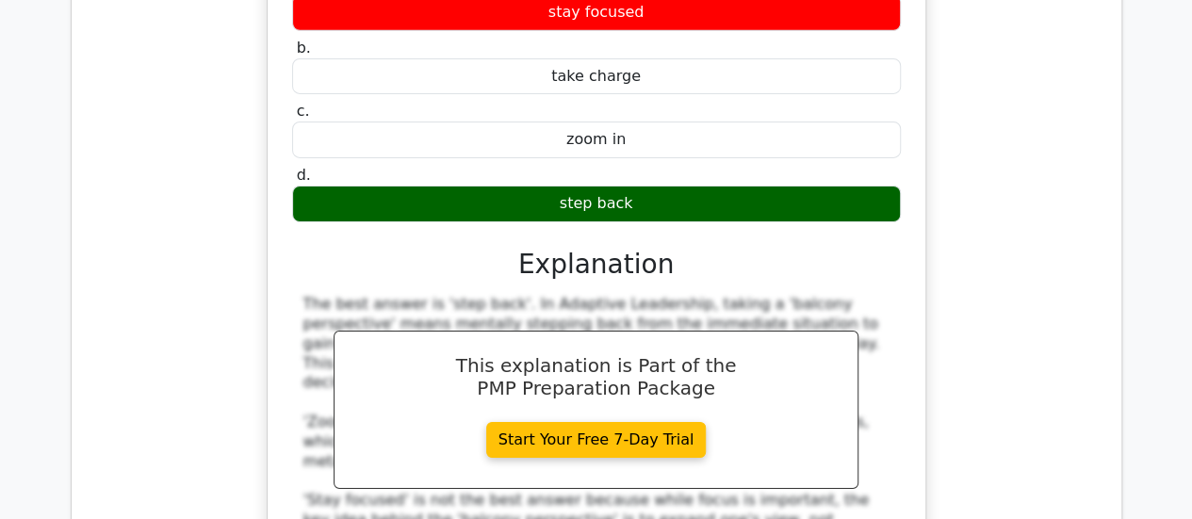
scroll to position [10264, 0]
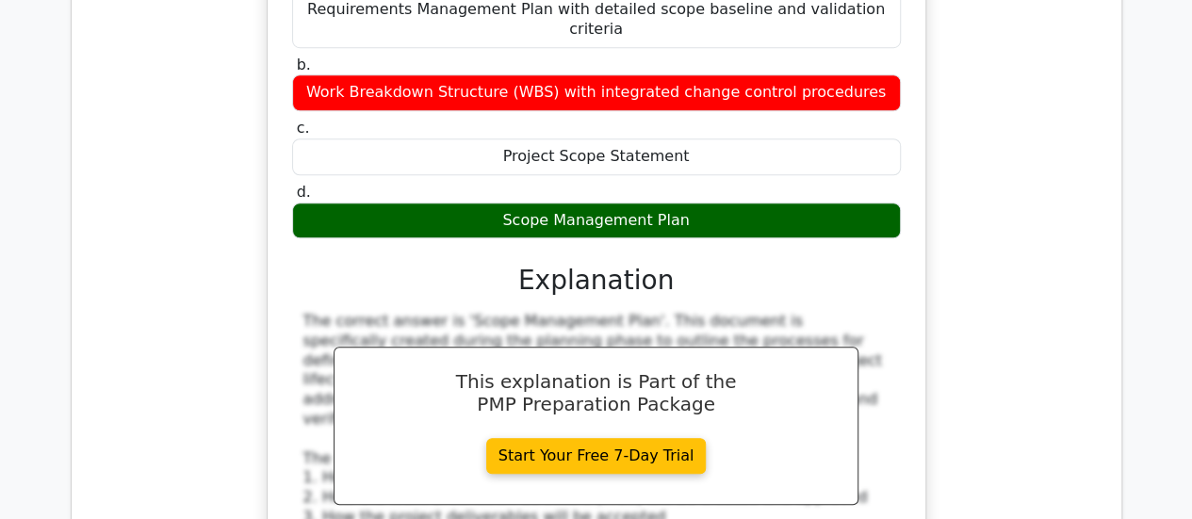
scroll to position [11445, 0]
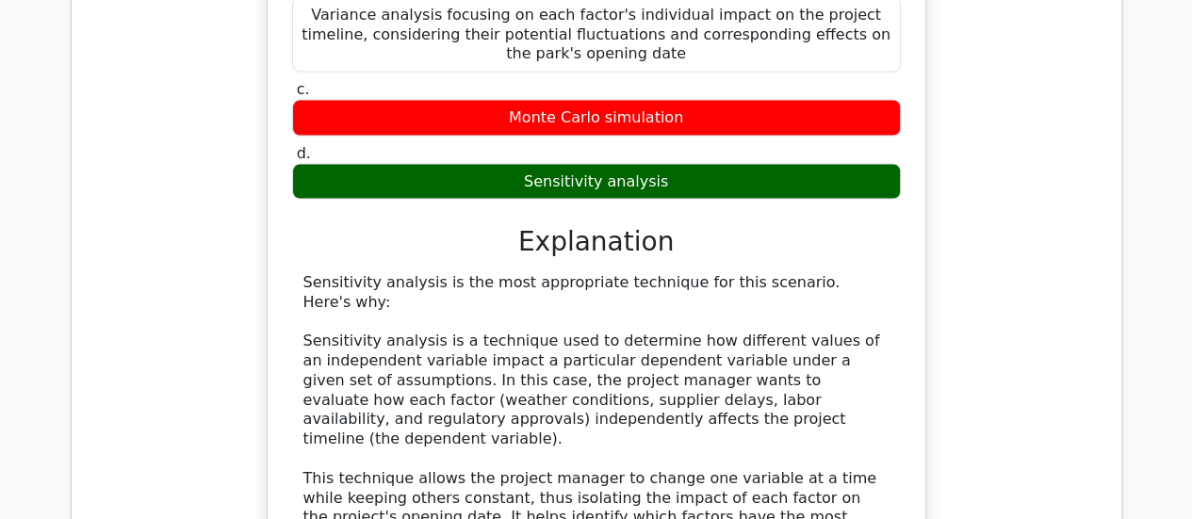
scroll to position [12754, 0]
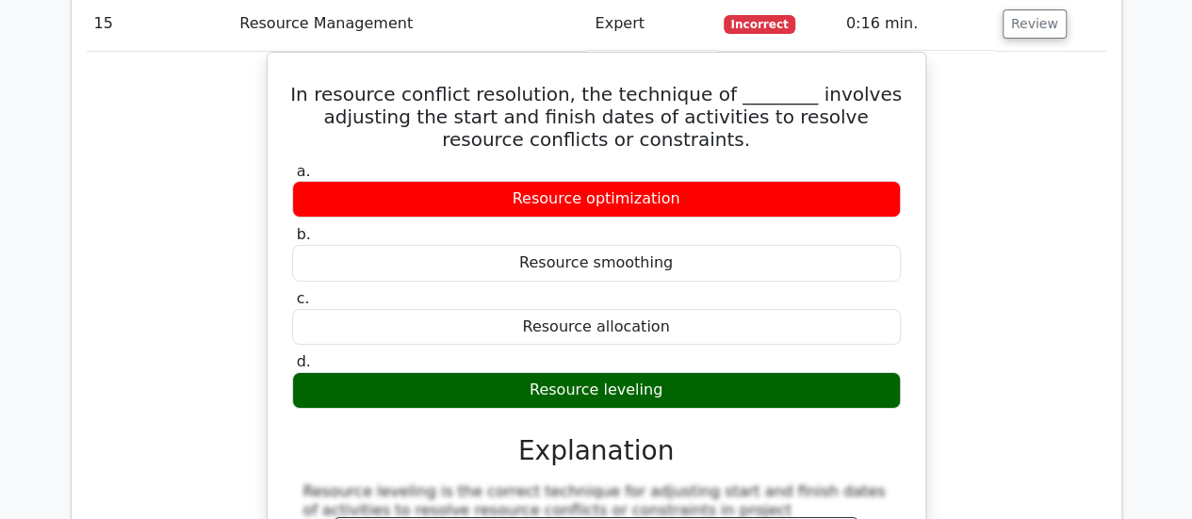
scroll to position [13873, 0]
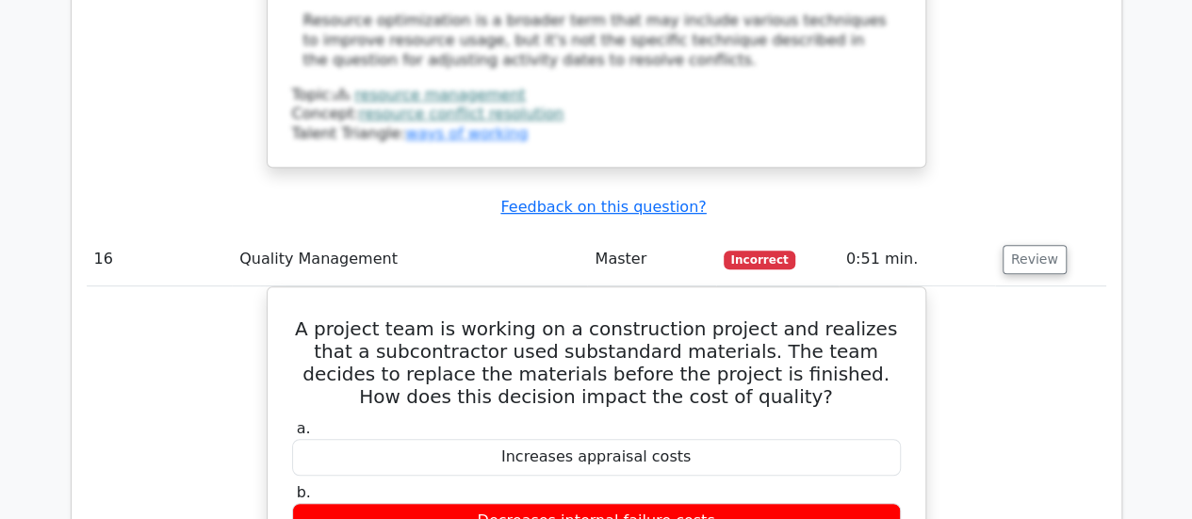
scroll to position [14702, 0]
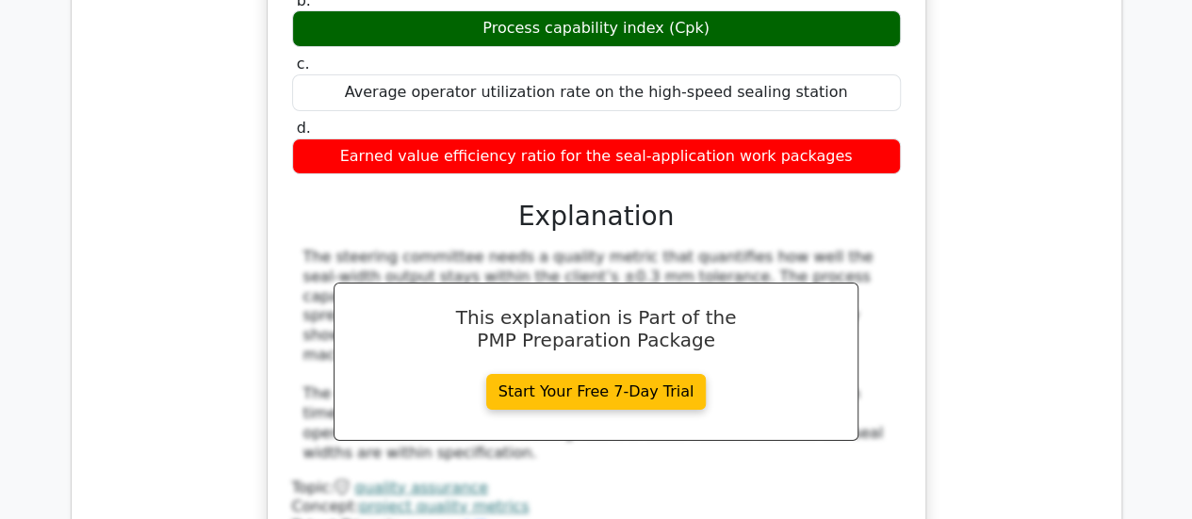
scroll to position [2818, 0]
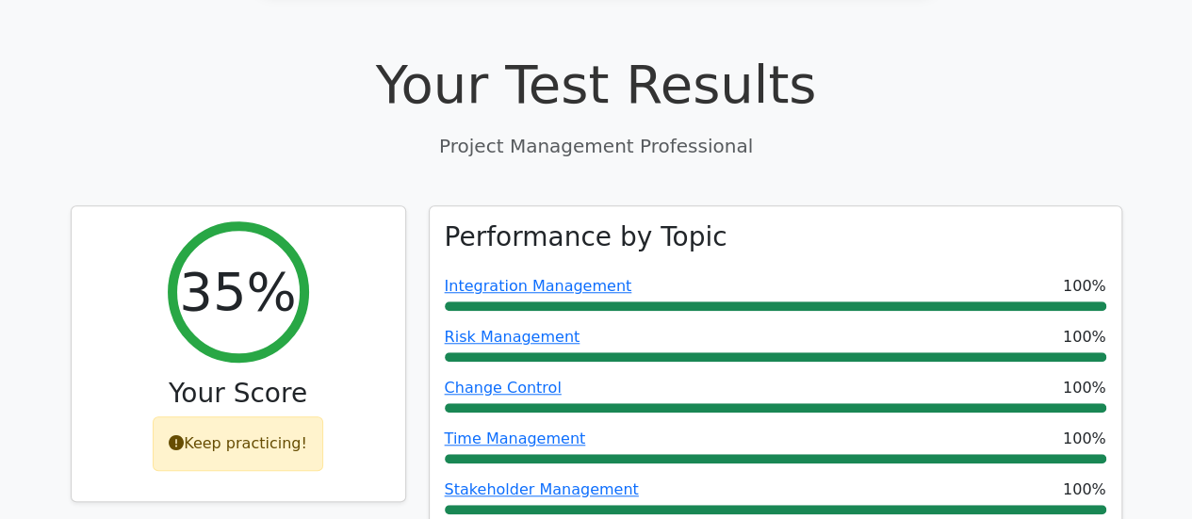
scroll to position [0, 0]
